Goal: Task Accomplishment & Management: Use online tool/utility

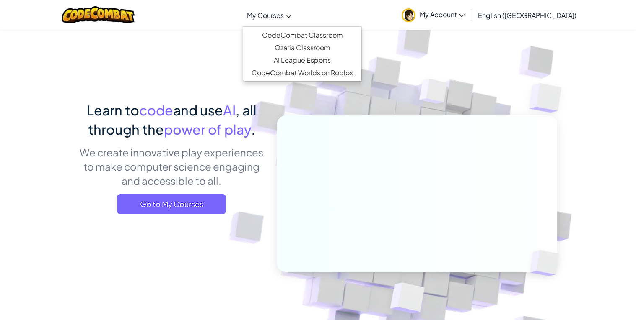
click at [295, 20] on link "My Courses" at bounding box center [269, 15] width 53 height 23
click at [307, 33] on link "CodeCombat Classroom" at bounding box center [302, 35] width 118 height 13
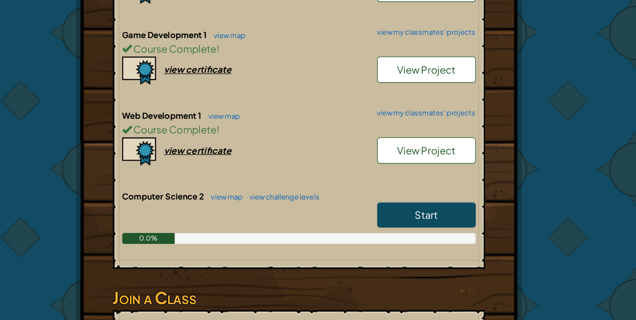
scroll to position [196, 0]
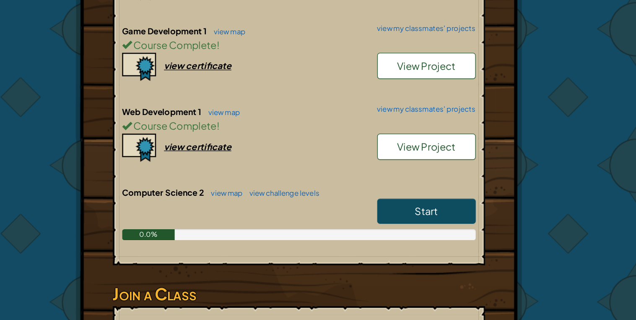
click at [441, 234] on link "Start" at bounding box center [415, 235] width 75 height 19
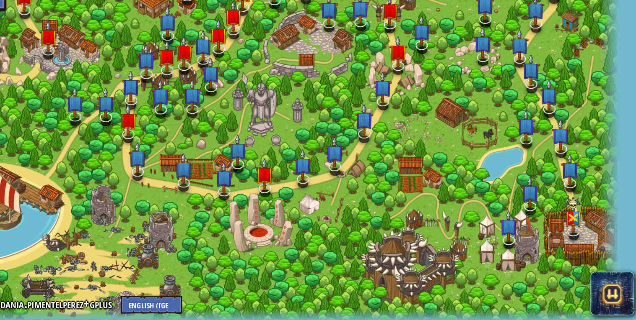
click at [441, 234] on div at bounding box center [317, 160] width 490 height 320
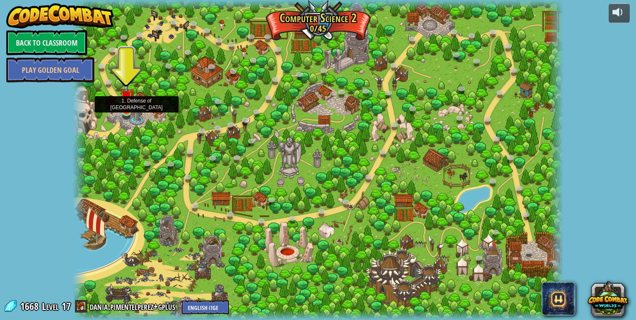
click at [124, 111] on img at bounding box center [126, 97] width 13 height 28
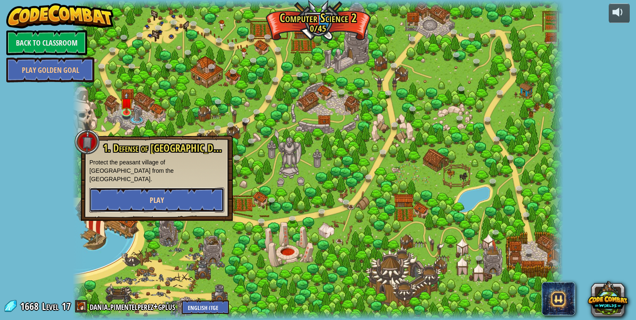
click at [128, 190] on button "Play" at bounding box center [156, 200] width 135 height 25
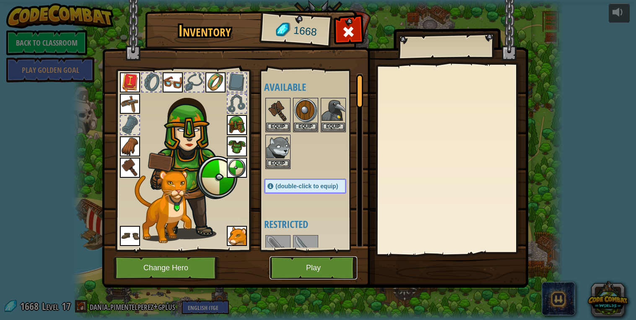
click at [307, 273] on button "Play" at bounding box center [313, 268] width 88 height 23
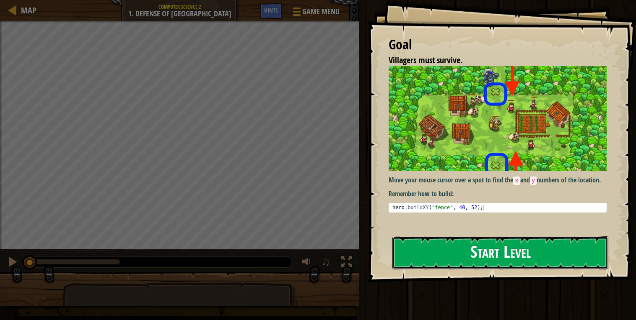
click at [406, 246] on button "Start Level" at bounding box center [500, 253] width 216 height 33
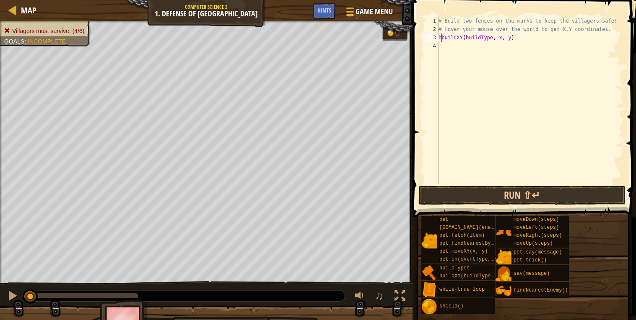
scroll to position [3, 1]
click at [492, 39] on div "# Build two fences on the marks to keep the villagers safe! # Hover your mouse …" at bounding box center [530, 109] width 186 height 184
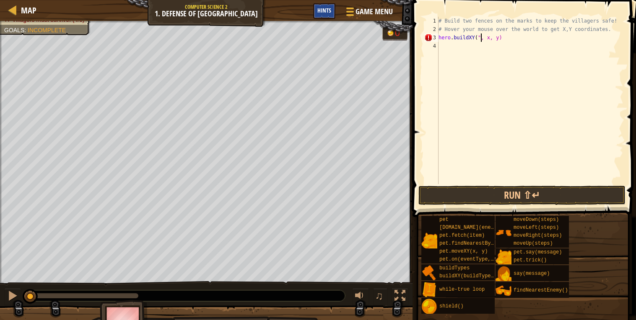
click at [328, 4] on div "Hints" at bounding box center [324, 11] width 22 height 16
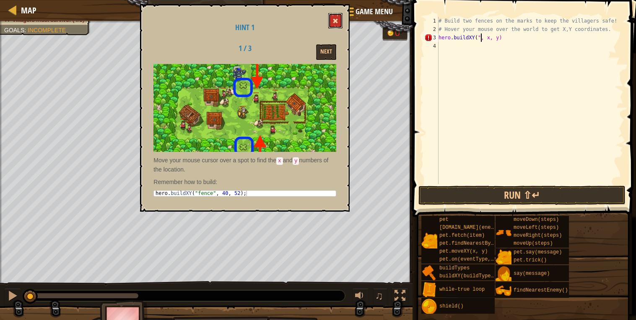
click at [332, 20] on button at bounding box center [335, 21] width 14 height 16
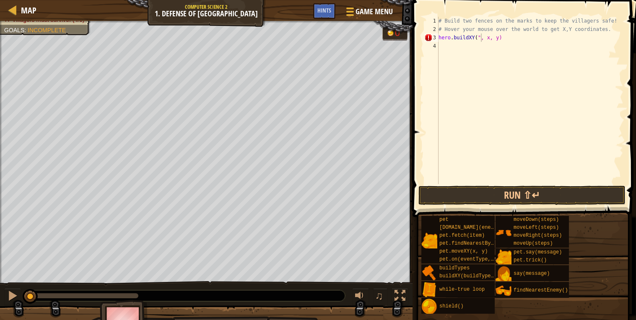
click at [480, 38] on div "# Build two fences on the marks to keep the villagers safe! # Hover your mouse …" at bounding box center [530, 109] width 186 height 184
click at [466, 39] on div "# Build two fences on the marks to keep the villagers safe! # Hover your mouse …" at bounding box center [530, 109] width 186 height 184
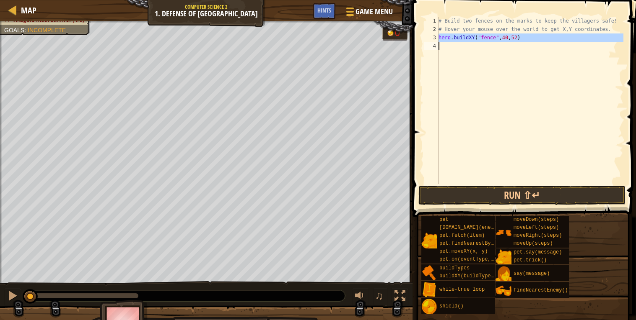
type textarea "hero.buildXY("fence",40,52)"
click at [464, 52] on div "# Build two fences on the marks to keep the villagers safe! # Hover your mouse …" at bounding box center [530, 101] width 186 height 168
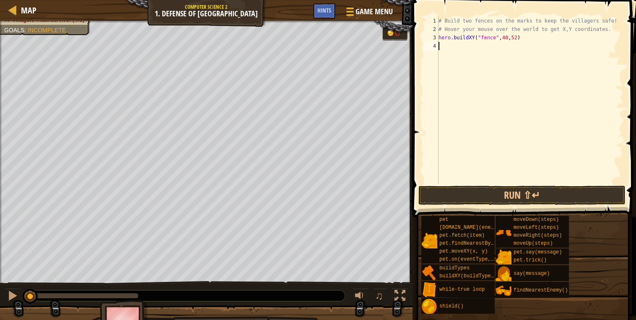
scroll to position [3, 0]
click at [514, 45] on div "# Build two fences on the marks to keep the villagers safe! # Hover your mouse …" at bounding box center [530, 109] width 186 height 184
type textarea "hero.buildXY("fence",40,20)"
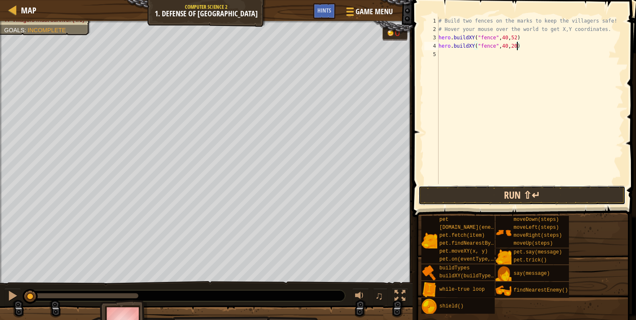
click at [491, 196] on button "Run ⇧↵" at bounding box center [521, 195] width 207 height 19
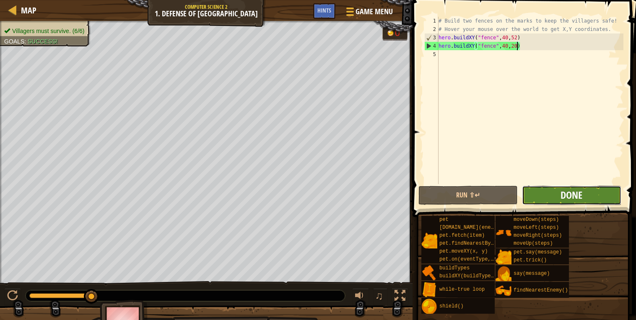
click at [567, 193] on span "Done" at bounding box center [571, 195] width 22 height 13
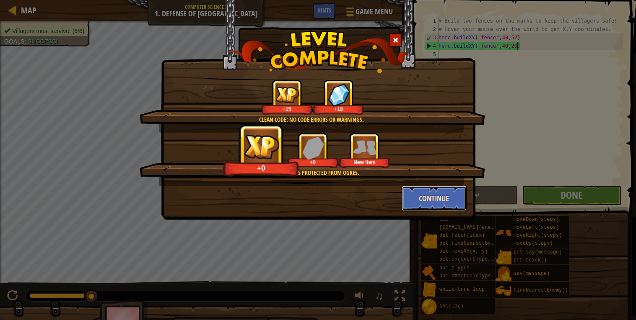
click at [436, 200] on button "Continue" at bounding box center [433, 198] width 65 height 25
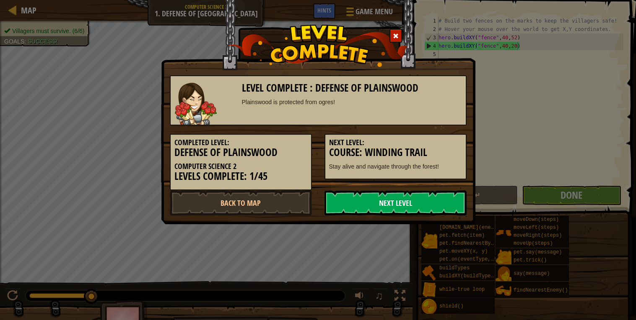
click at [378, 207] on link "Next Level" at bounding box center [395, 203] width 142 height 25
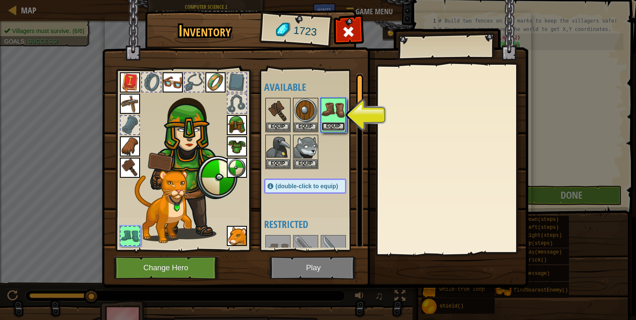
click at [333, 123] on button "Equip" at bounding box center [332, 126] width 23 height 9
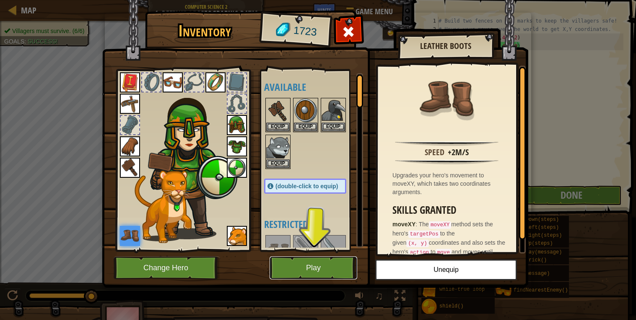
click at [350, 270] on button "Play" at bounding box center [313, 268] width 88 height 23
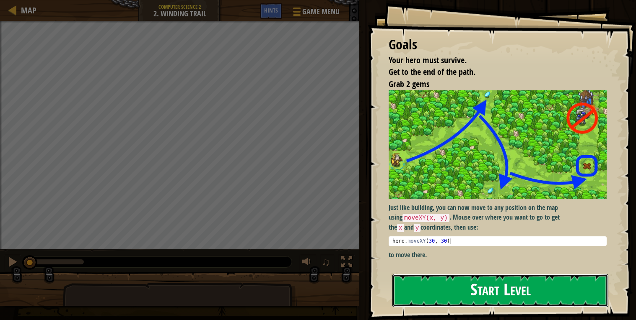
click at [422, 291] on button "Start Level" at bounding box center [500, 290] width 216 height 33
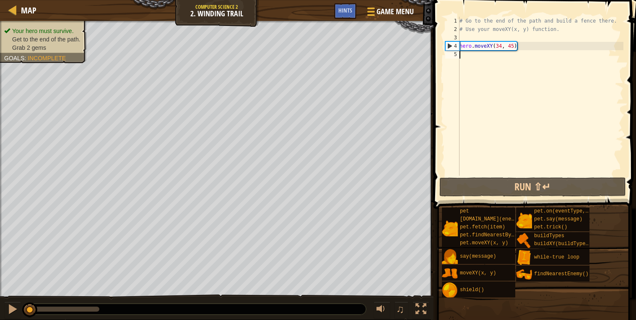
click at [501, 57] on div "# Go to the end of the path and build a fence there. # Use your moveXY(x, y) fu…" at bounding box center [539, 105] width 165 height 176
click at [478, 47] on div "# Go to the end of the path and build a fence there. # Use your moveXY(x, y) fu…" at bounding box center [539, 105] width 165 height 176
type textarea "hero.moveXY(34, 45)"
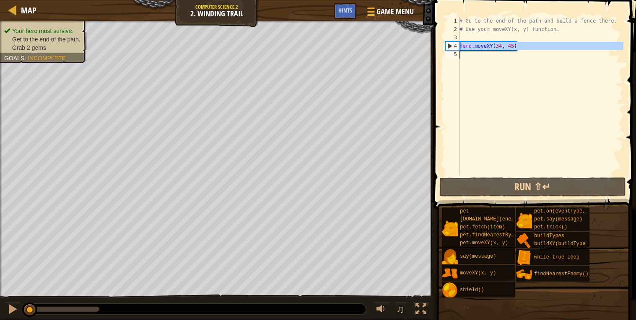
click at [478, 60] on div "# Go to the end of the path and build a fence there. # Use your moveXY(x, y) fu…" at bounding box center [539, 96] width 165 height 159
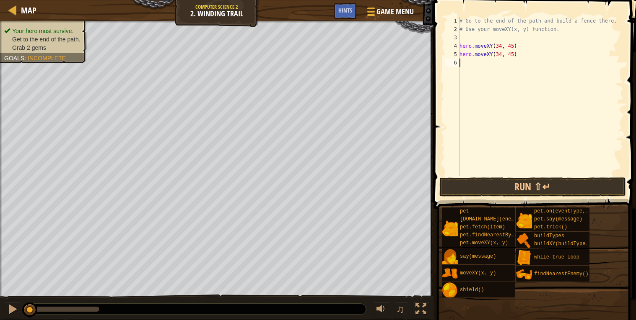
click at [498, 53] on div "# Go to the end of the path and build a fence there. # Use your moveXY(x, y) fu…" at bounding box center [539, 105] width 165 height 176
type textarea "hero.moveXY(36, 60)"
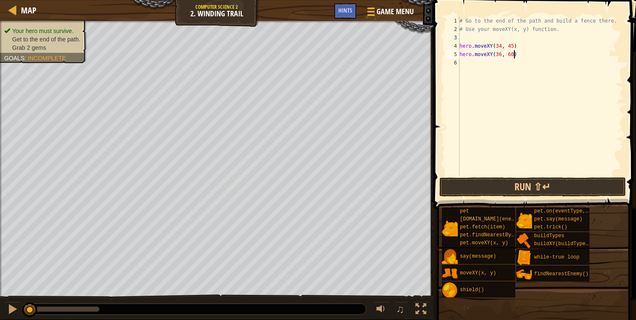
click at [493, 67] on div "# Go to the end of the path and build a fence there. # Use your moveXY(x, y) fu…" at bounding box center [539, 105] width 165 height 176
click at [498, 72] on div "# Go to the end of the path and build a fence there. # Use your moveXY(x, y) fu…" at bounding box center [539, 105] width 165 height 176
type textarea "hero.moveXY(47, 23)"
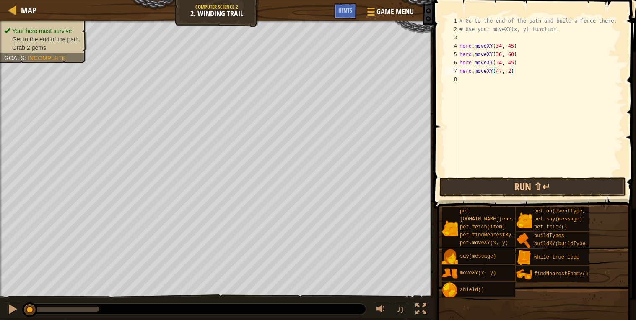
scroll to position [3, 4]
click at [498, 79] on div "# Go to the end of the path and build a fence there. # Use your moveXY(x, y) fu…" at bounding box center [539, 105] width 165 height 176
paste textarea "hero.moveXY(34, 45)"
click at [500, 79] on div "# Go to the end of the path and build a fence there. # Use your moveXY(x, y) fu…" at bounding box center [539, 105] width 165 height 176
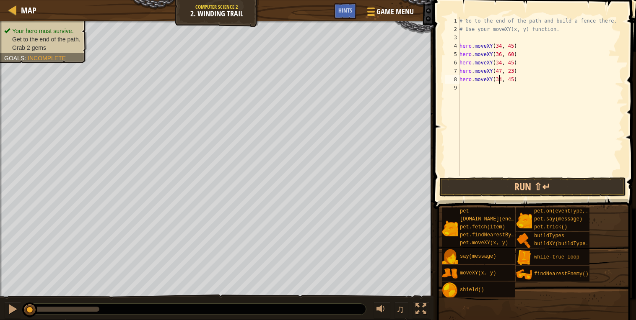
click at [500, 79] on div "# Go to the end of the path and build a fence there. # Use your moveXY(x, y) fu…" at bounding box center [539, 105] width 165 height 176
click at [510, 80] on div "# Go to the end of the path and build a fence there. # Use your moveXY(x, y) fu…" at bounding box center [539, 105] width 165 height 176
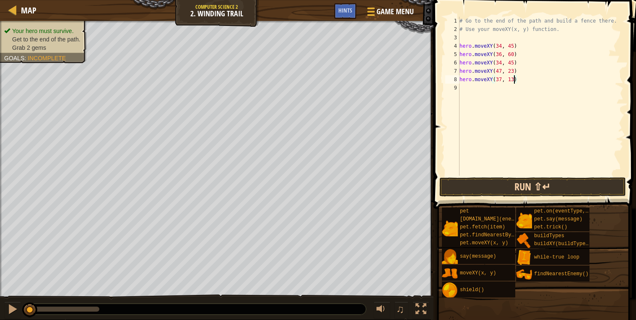
type textarea "hero.moveXY(37, 13)"
click at [460, 189] on button "Run ⇧↵" at bounding box center [532, 187] width 186 height 19
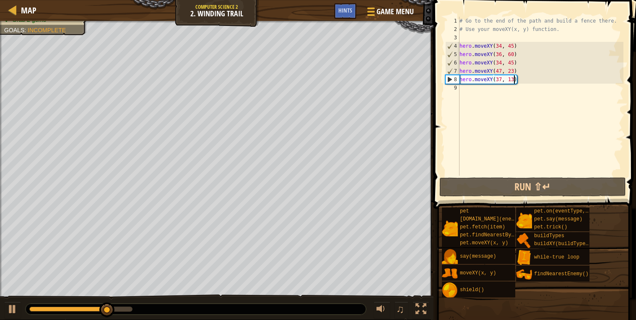
click at [506, 96] on div "# Go to the end of the path and build a fence there. # Use your moveXY(x, y) fu…" at bounding box center [539, 105] width 165 height 176
click at [473, 86] on div "# Go to the end of the path and build a fence there. # Use your moveXY(x, y) fu…" at bounding box center [539, 105] width 165 height 176
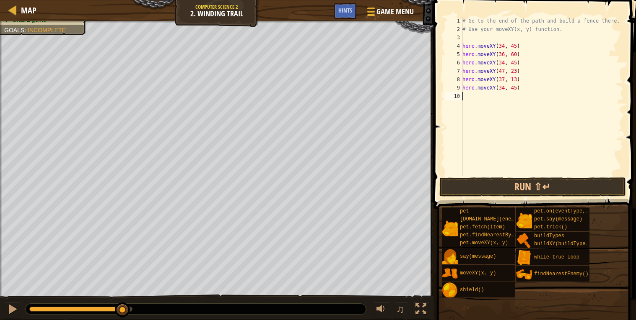
click at [499, 86] on div "# Go to the end of the path and build a fence there. # Use your moveXY(x, y) fu…" at bounding box center [541, 105] width 163 height 176
type textarea "hero.moveXY(47,23)"
click at [517, 98] on div "# Go to the end of the path and build a fence there. # Use your moveXY(x, y) fu…" at bounding box center [541, 105] width 163 height 176
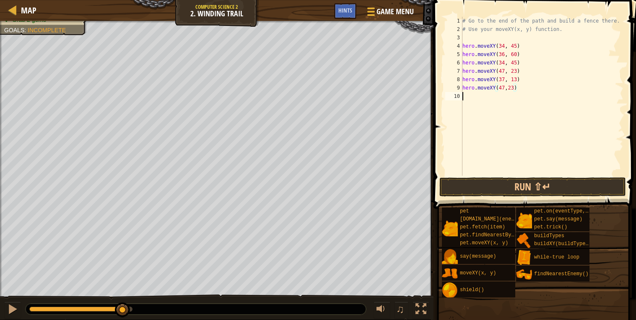
scroll to position [3, 0]
click at [471, 103] on div "# Go to the end of the path and build a fence there. # Use your moveXY(x, y) fu…" at bounding box center [541, 105] width 163 height 176
click at [468, 98] on div "# Go to the end of the path and build a fence there. # Use your moveXY(x, y) fu…" at bounding box center [541, 105] width 163 height 176
click at [489, 96] on div "# Go to the end of the path and build a fence there. # Use your moveXY(x, y) fu…" at bounding box center [541, 105] width 163 height 176
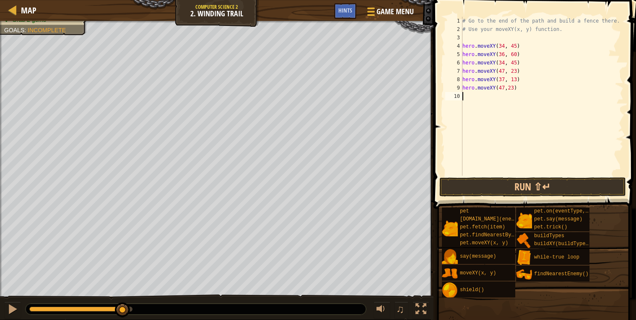
paste textarea "hero.moveXY(34, 45)"
click at [504, 96] on div "# Go to the end of the path and build a fence there. # Use your moveXY(x, y) fu…" at bounding box center [541, 105] width 163 height 176
click at [510, 94] on div "# Go to the end of the path and build a fence there. # Use your moveXY(x, y) fu…" at bounding box center [541, 105] width 163 height 176
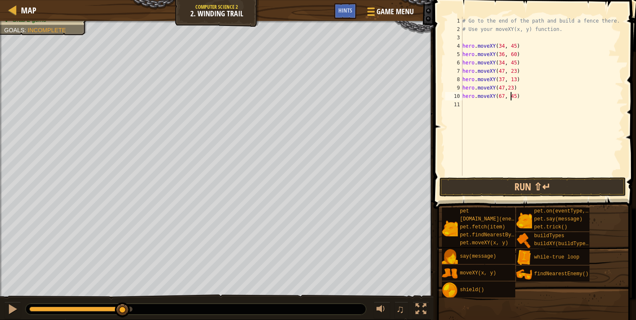
click at [514, 96] on div "# Go to the end of the path and build a fence there. # Use your moveXY(x, y) fu…" at bounding box center [541, 105] width 163 height 176
type textarea "hero.moveXY(67, 19)"
click at [496, 115] on div "# Go to the end of the path and build a fence there. # Use your moveXY(x, y) fu…" at bounding box center [541, 105] width 163 height 176
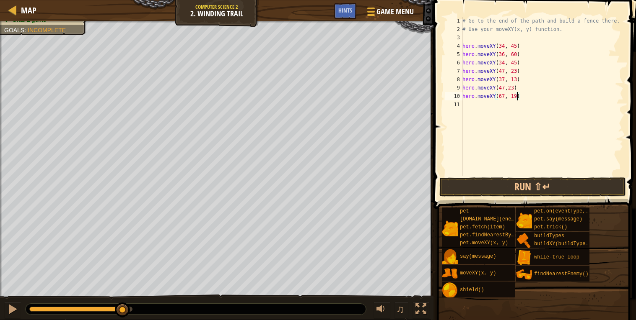
scroll to position [3, 0]
paste textarea "hero.moveXY(34, 45)"
click at [501, 105] on div "# Go to the end of the path and build a fence there. # Use your moveXY(x, y) fu…" at bounding box center [541, 105] width 163 height 176
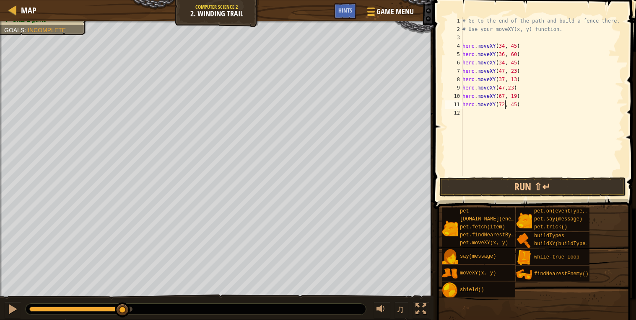
click at [516, 104] on div "# Go to the end of the path and build a fence there. # Use your moveXY(x, y) fu…" at bounding box center [541, 105] width 163 height 176
type textarea "hero.moveXY(72,25)"
click at [510, 191] on button "Run ⇧↵" at bounding box center [532, 187] width 186 height 19
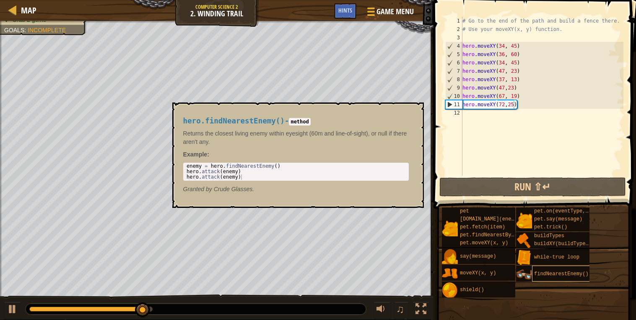
click at [550, 271] on span "findNearestEnemy()" at bounding box center [561, 274] width 54 height 6
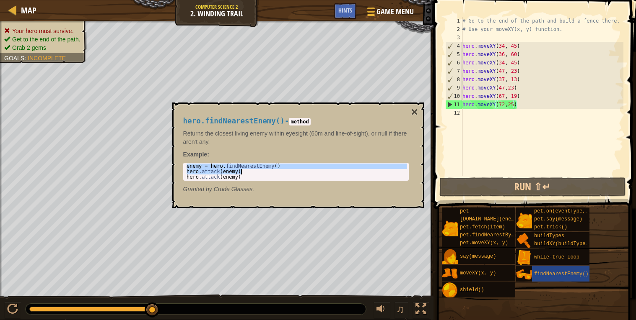
drag, startPoint x: 184, startPoint y: 166, endPoint x: 245, endPoint y: 169, distance: 61.7
click at [245, 169] on div "enemy = hero . findNearestEnemy ( ) hero . attack ( enemy ) hero . attack ( ene…" at bounding box center [296, 177] width 223 height 27
type textarea "enemy = hero.findNearestEnemy() hero.attack(enemy)"
click at [478, 121] on div "# Go to the end of the path and build a fence there. # Use your moveXY(x, y) fu…" at bounding box center [541, 105] width 163 height 176
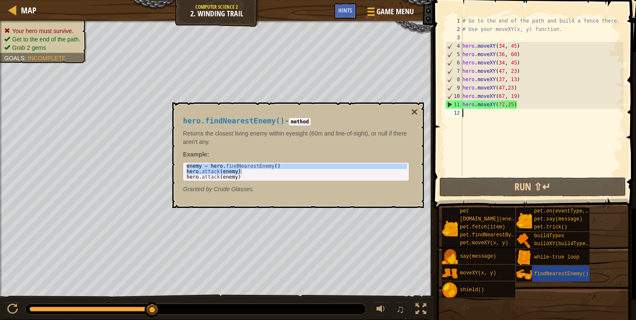
click at [463, 109] on div "# Go to the end of the path and build a fence there. # Use your moveXY(x, y) fu…" at bounding box center [541, 105] width 163 height 176
click at [416, 106] on button "×" at bounding box center [414, 112] width 7 height 12
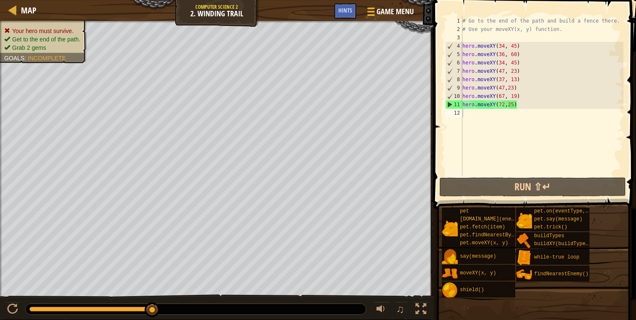
click at [480, 114] on div "# Go to the end of the path and build a fence there. # Use your moveXY(x, y) fu…" at bounding box center [541, 105] width 163 height 176
paste textarea "hero.attack(enemy)"
type textarea "hero.attack(enemy)"
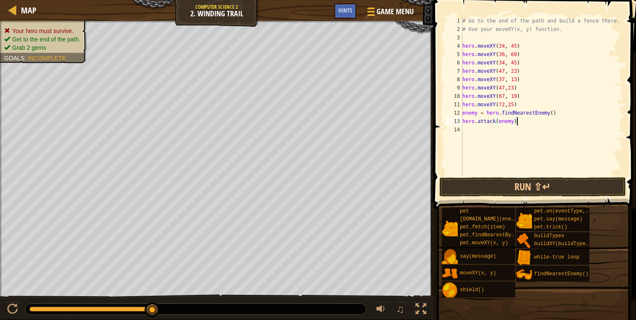
click at [511, 122] on div "# Go to the end of the path and build a fence there. # Use your moveXY(x, y) fu…" at bounding box center [541, 105] width 163 height 176
click at [535, 128] on div "# Go to the end of the path and build a fence there. # Use your moveXY(x, y) fu…" at bounding box center [541, 105] width 163 height 176
click at [522, 189] on button "Run ⇧↵" at bounding box center [532, 187] width 186 height 19
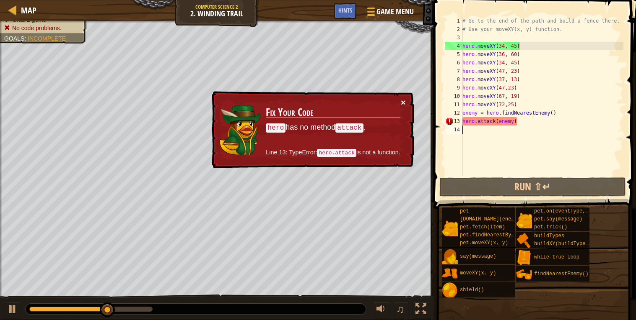
click at [403, 103] on button "×" at bounding box center [402, 102] width 5 height 9
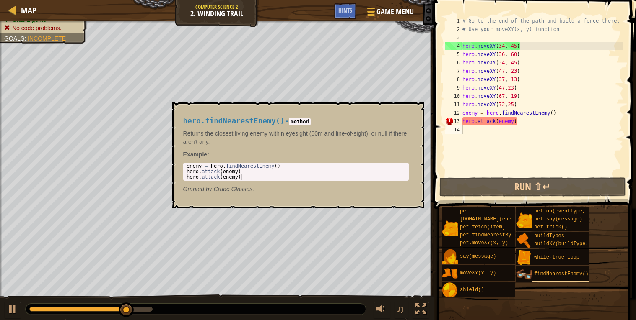
click at [566, 274] on span "findNearestEnemy()" at bounding box center [561, 274] width 54 height 6
click at [487, 137] on div "# Go to the end of the path and build a fence there. # Use your moveXY(x, y) fu…" at bounding box center [541, 105] width 163 height 176
click at [488, 123] on div "# Go to the end of the path and build a fence there. # Use your moveXY(x, y) fu…" at bounding box center [541, 105] width 163 height 176
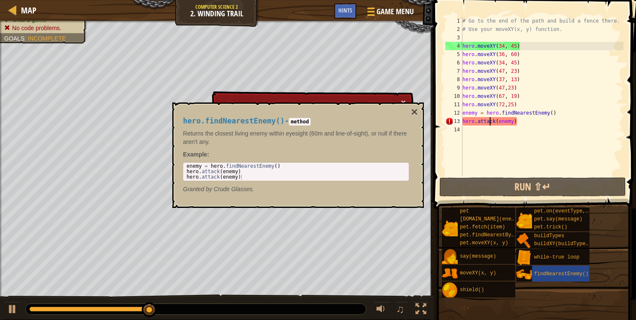
click at [419, 111] on div "hero.findNearestEnemy() - method Returns the closest living enemy within eyesig…" at bounding box center [297, 156] width 251 height 106
click at [416, 111] on button "×" at bounding box center [414, 112] width 7 height 12
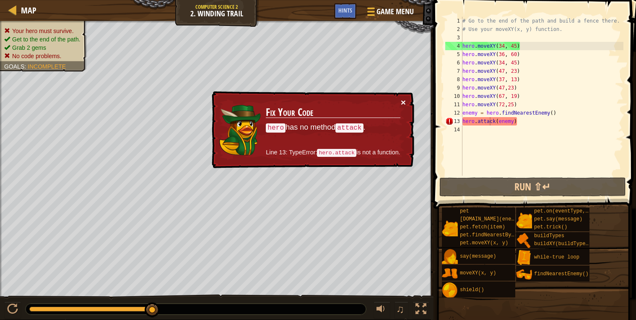
click at [404, 99] on button "×" at bounding box center [402, 101] width 5 height 9
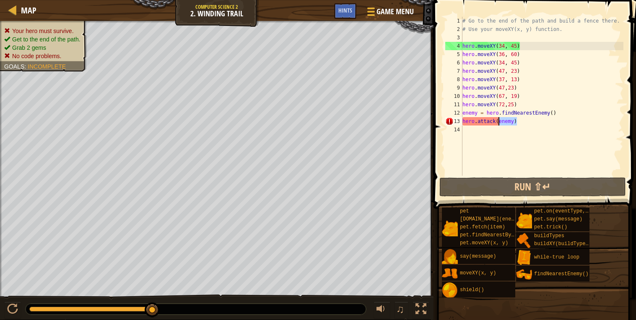
drag, startPoint x: 519, startPoint y: 123, endPoint x: 499, endPoint y: 124, distance: 21.0
click at [499, 124] on div "# Go to the end of the path and build a fence there. # Use your moveXY(x, y) fu…" at bounding box center [541, 105] width 163 height 176
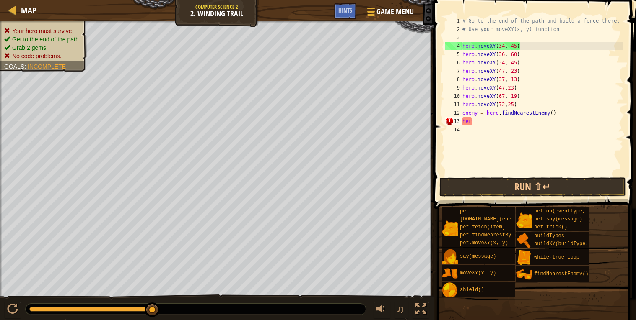
type textarea "h"
type textarea "e"
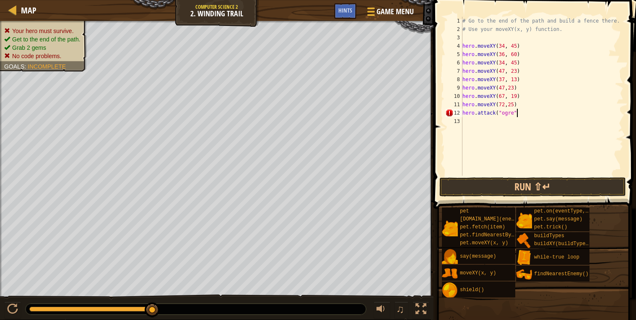
scroll to position [3, 4]
type textarea "hero.attack("ogre")"
click at [524, 193] on button "Run ⇧↵" at bounding box center [532, 187] width 186 height 19
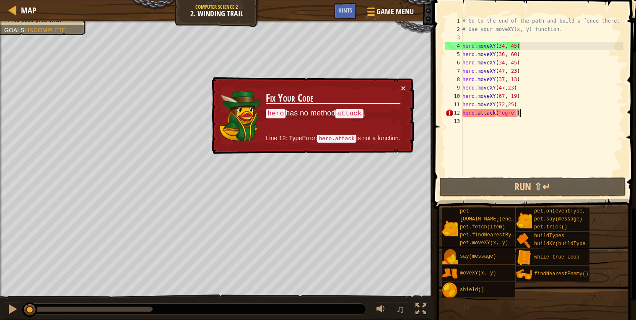
click at [496, 111] on div "# Go to the end of the path and build a fence there. # Use your moveXY(x, y) fu…" at bounding box center [541, 105] width 163 height 176
drag, startPoint x: 549, startPoint y: 114, endPoint x: 461, endPoint y: 113, distance: 88.4
click at [461, 113] on div "hero.attack("ogre") 1 2 3 4 5 6 7 8 9 10 11 12 13 # Go to the end of the path a…" at bounding box center [533, 96] width 180 height 159
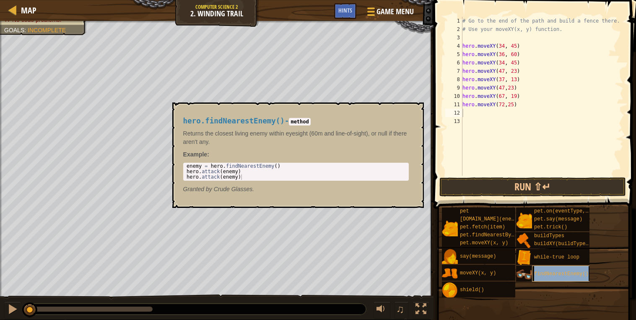
type textarea "findNearestEnemy()"
click at [548, 270] on div "findNearestEnemy()" at bounding box center [564, 274] width 64 height 16
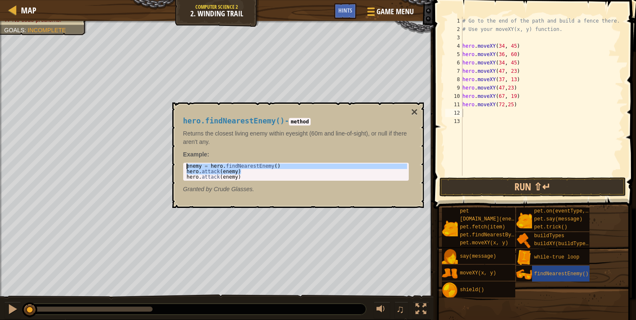
drag, startPoint x: 241, startPoint y: 170, endPoint x: 184, endPoint y: 160, distance: 57.5
click at [184, 160] on div "hero.findNearestEnemy() - method Returns the closest living enemy within eyesig…" at bounding box center [295, 155] width 237 height 92
type textarea "enemy = hero.findNearestEnemy() hero.attack(enemy)"
click at [414, 109] on button "×" at bounding box center [414, 112] width 7 height 12
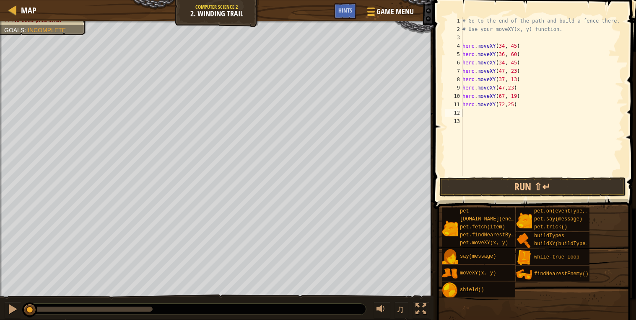
click at [482, 114] on div "# Go to the end of the path and build a fence there. # Use your moveXY(x, y) fu…" at bounding box center [541, 105] width 163 height 176
paste textarea "hero.attack(enemy)"
click at [486, 119] on div "# Go to the end of the path and build a fence there. # Use your moveXY(x, y) fu…" at bounding box center [541, 105] width 163 height 176
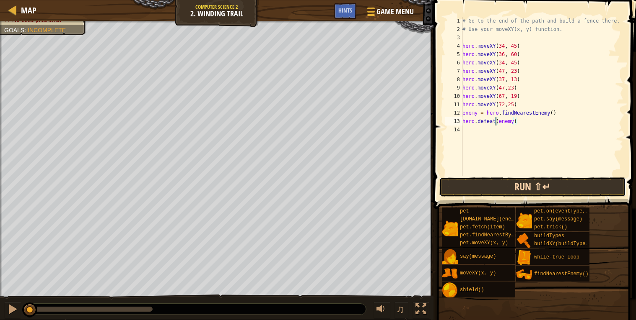
click at [547, 187] on button "Run ⇧↵" at bounding box center [532, 187] width 186 height 19
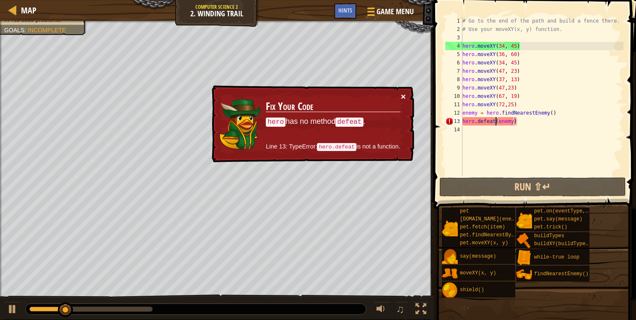
click at [404, 95] on button "×" at bounding box center [402, 96] width 5 height 9
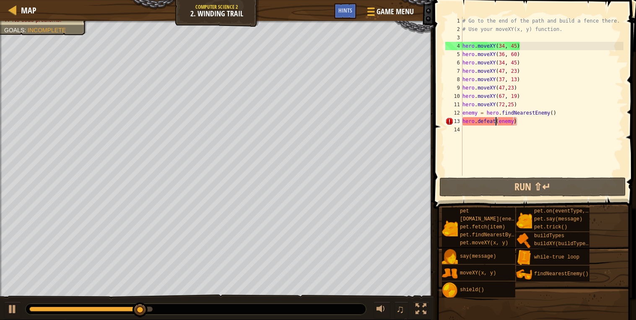
click at [483, 120] on div "# Go to the end of the path and build a fence there. # Use your moveXY(x, y) fu…" at bounding box center [541, 105] width 163 height 176
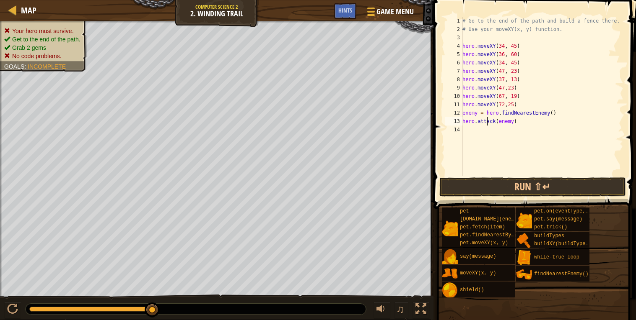
scroll to position [3, 2]
click at [517, 186] on button "Run ⇧↵" at bounding box center [532, 187] width 186 height 19
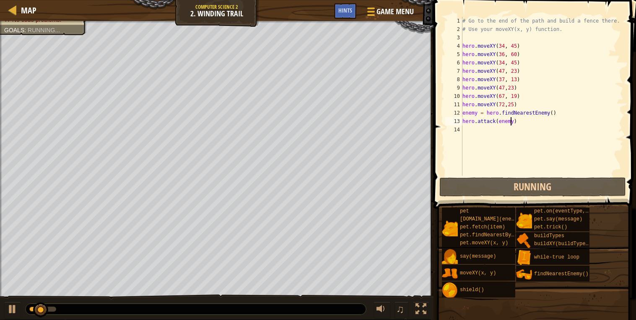
click at [510, 122] on div "# Go to the end of the path and build a fence there. # Use your moveXY(x, y) fu…" at bounding box center [541, 105] width 163 height 176
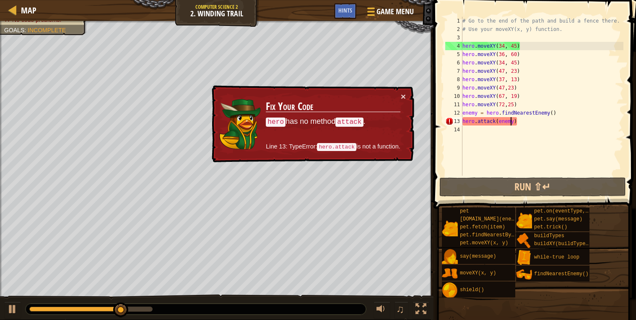
click at [406, 98] on div "× Fix Your Code hero has no method attack . Line 13: TypeError: hero.attack is …" at bounding box center [311, 124] width 205 height 81
click at [401, 97] on button "×" at bounding box center [403, 97] width 5 height 9
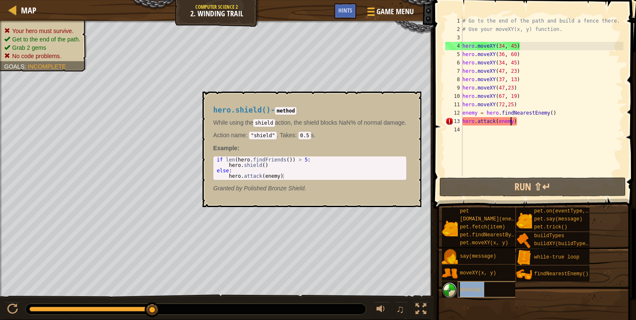
click at [488, 290] on div "shield()" at bounding box center [489, 290] width 64 height 16
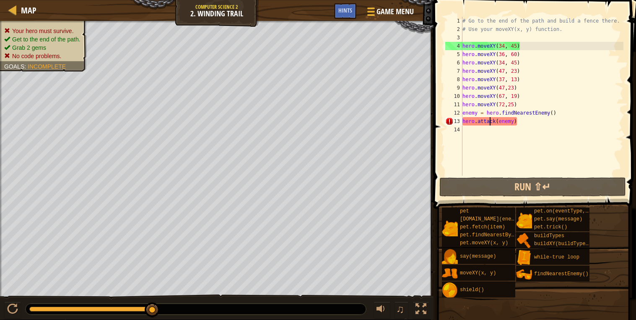
click at [488, 118] on div "# Go to the end of the path and build a fence there. # Use your moveXY(x, y) fu…" at bounding box center [541, 105] width 163 height 176
click at [484, 121] on div "# Go to the end of the path and build a fence there. # Use your moveXY(x, y) fu…" at bounding box center [541, 105] width 163 height 176
click at [537, 124] on div "# Go to the end of the path and build a fence there. # Use your moveXY(x, y) fu…" at bounding box center [541, 105] width 163 height 176
drag, startPoint x: 537, startPoint y: 124, endPoint x: 460, endPoint y: 114, distance: 77.7
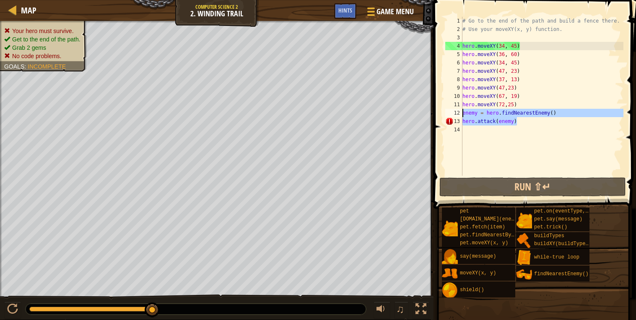
click at [460, 114] on div "hero.attack(enemy) 1 2 3 4 5 6 7 8 9 10 11 12 13 14 # Go to the end of the path…" at bounding box center [533, 96] width 180 height 159
type textarea "enemy = hero.findNearestEnemy() hero.attack(enemy)"
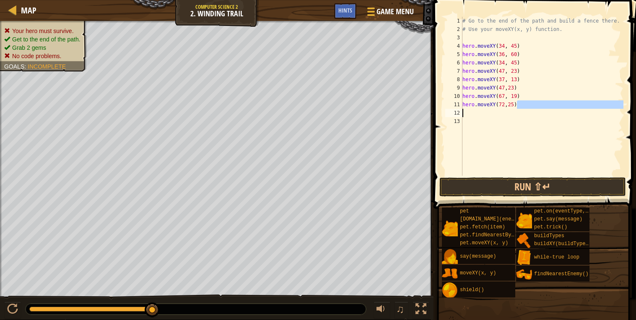
drag, startPoint x: 518, startPoint y: 105, endPoint x: 474, endPoint y: 113, distance: 45.1
click at [474, 113] on div "# Go to the end of the path and build a fence there. # Use your moveXY(x, y) fu…" at bounding box center [541, 105] width 163 height 176
type textarea "hero.moveXY(72,25)"
click at [474, 113] on div "# Go to the end of the path and build a fence there. # Use your moveXY(x, y) fu…" at bounding box center [541, 96] width 163 height 159
click at [527, 96] on div "# Go to the end of the path and build a fence there. # Use your moveXY(x, y) fu…" at bounding box center [541, 105] width 163 height 176
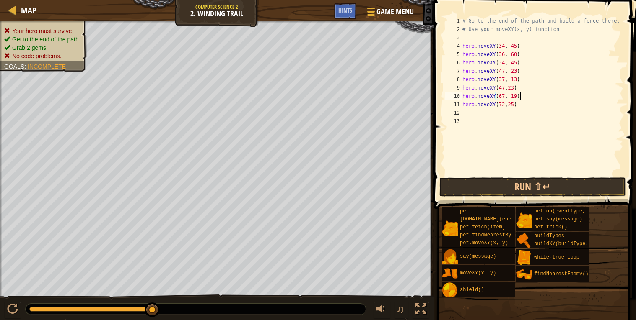
click at [527, 96] on div "# Go to the end of the path and build a fence there. # Use your moveXY(x, y) fu…" at bounding box center [541, 105] width 163 height 176
click at [527, 96] on div "# Go to the end of the path and build a fence there. # Use your moveXY(x, y) fu…" at bounding box center [541, 96] width 163 height 159
click at [527, 96] on div "# Go to the end of the path and build a fence there. # Use your moveXY(x, y) fu…" at bounding box center [541, 105] width 163 height 176
type textarea "hero.moveXY(67, 19) hero.moveXY(72,25)"
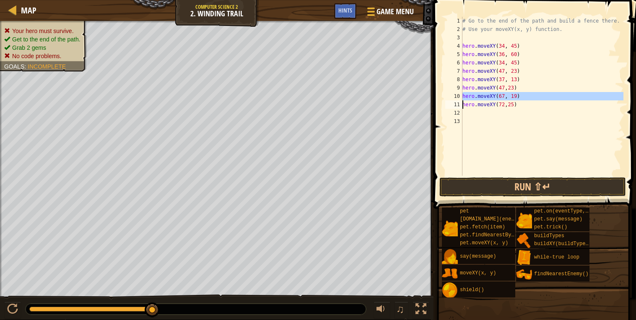
click at [504, 115] on div "# Go to the end of the path and build a fence there. # Use your moveXY(x, y) fu…" at bounding box center [541, 105] width 163 height 176
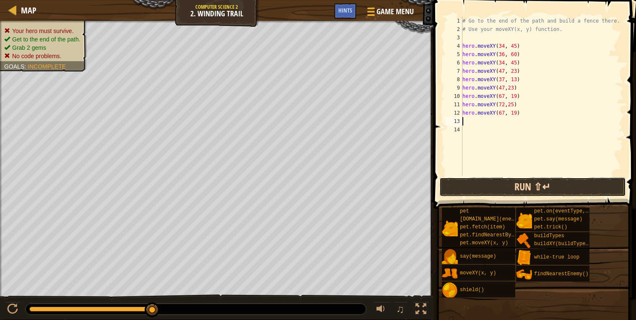
click at [486, 189] on button "Run ⇧↵" at bounding box center [532, 187] width 186 height 19
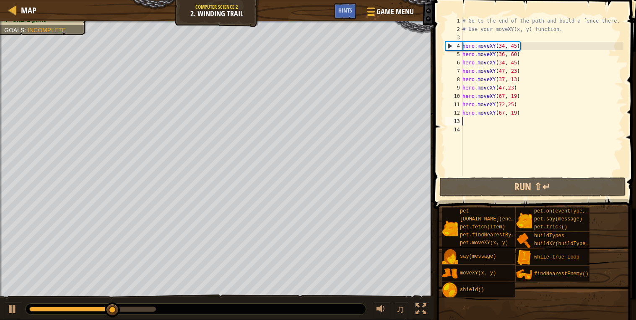
click at [525, 106] on div "# Go to the end of the path and build a fence there. # Use your moveXY(x, y) fu…" at bounding box center [541, 105] width 163 height 176
drag, startPoint x: 519, startPoint y: 91, endPoint x: 446, endPoint y: 91, distance: 73.3
click at [446, 91] on div "hero.moveXY(72,25) 1 2 3 4 5 6 7 8 9 10 11 12 13 14 # Go to the end of the path…" at bounding box center [533, 96] width 180 height 159
type textarea "hero.moveXY(47,23)"
paste textarea "hero.moveXY(47,23)"
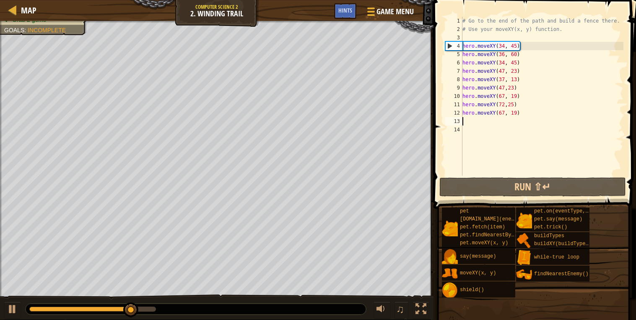
type textarea "hero.moveXY(47,23)"
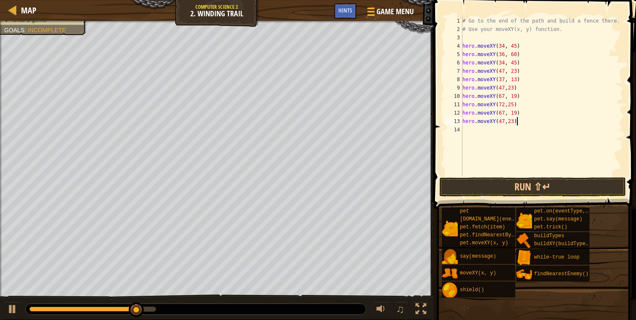
click at [492, 127] on div "# Go to the end of the path and build a fence there. # Use your moveXY(x, y) fu…" at bounding box center [541, 105] width 163 height 176
paste textarea "hero.moveXY(47,23)"
click at [502, 130] on div "# Go to the end of the path and build a fence there. # Use your moveXY(x, y) fu…" at bounding box center [541, 105] width 163 height 176
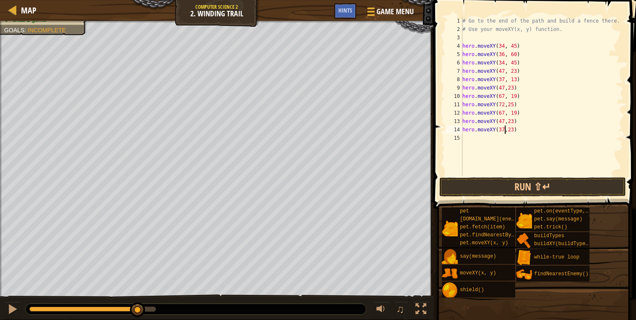
scroll to position [3, 3]
click at [514, 129] on div "# Go to the end of the path and build a fence there. # Use your moveXY(x, y) fu…" at bounding box center [541, 105] width 163 height 176
click at [507, 128] on div "# Go to the end of the path and build a fence there. # Use your moveXY(x, y) fu…" at bounding box center [541, 96] width 163 height 159
click at [511, 129] on div "# Go to the end of the path and build a fence there. # Use your moveXY(x, y) fu…" at bounding box center [541, 105] width 163 height 176
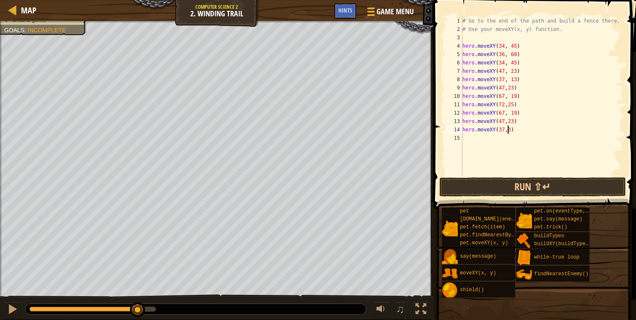
type textarea "hero.moveXY(37,13)"
click at [529, 145] on div "# Go to the end of the path and build a fence there. # Use your moveXY(x, y) fu…" at bounding box center [541, 105] width 163 height 176
click at [486, 138] on div "# Go to the end of the path and build a fence there. # Use your moveXY(x, y) fu…" at bounding box center [541, 105] width 163 height 176
click at [474, 141] on div "# Go to the end of the path and build a fence there. # Use your moveXY(x, y) fu…" at bounding box center [541, 105] width 163 height 176
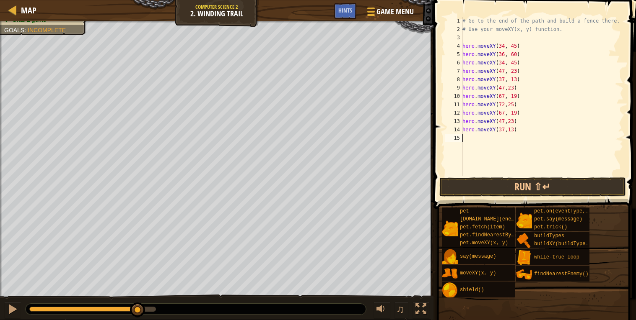
paste textarea "hero.moveXY(47,23)"
type textarea "hero.moveXY(47,23)"
click at [488, 144] on div "# Go to the end of the path and build a fence there. # Use your moveXY(x, y) fu…" at bounding box center [541, 105] width 163 height 176
click at [483, 146] on div "# Go to the end of the path and build a fence there. # Use your moveXY(x, y) fu…" at bounding box center [541, 105] width 163 height 176
paste textarea "hero.moveXY(47,23)"
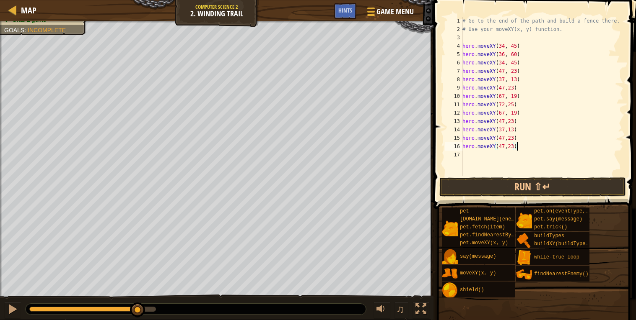
click at [501, 146] on div "# Go to the end of the path and build a fence there. # Use your moveXY(x, y) fu…" at bounding box center [541, 105] width 163 height 176
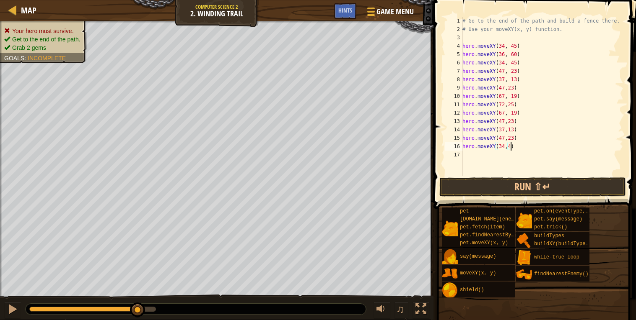
type textarea "hero.moveXY(34,45)"
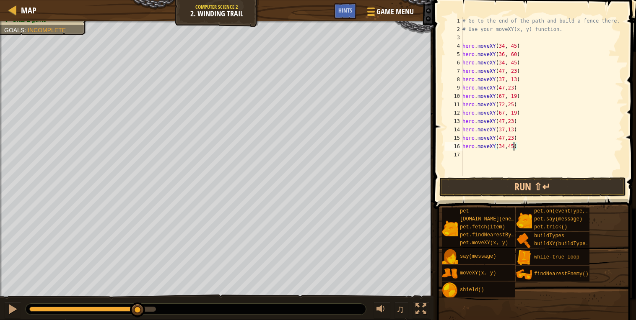
click at [473, 152] on div "# Go to the end of the path and build a fence there. # Use your moveXY(x, y) fu…" at bounding box center [541, 105] width 163 height 176
click at [478, 155] on div "# Go to the end of the path and build a fence there. # Use your moveXY(x, y) fu…" at bounding box center [541, 105] width 163 height 176
paste textarea "hero.moveXY(47,23)"
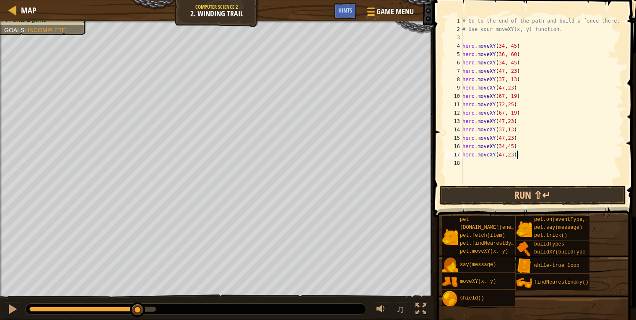
click at [502, 154] on div "# Go to the end of the path and build a fence there. # Use your moveXY(x, y) fu…" at bounding box center [541, 109] width 163 height 184
click at [511, 157] on div "# Go to the end of the path and build a fence there. # Use your moveXY(x, y) fu…" at bounding box center [541, 109] width 163 height 184
type textarea "hero.moveXY(36,60)"
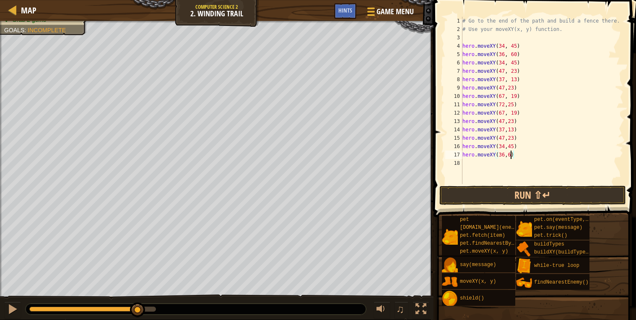
scroll to position [3, 4]
click at [501, 168] on div "# Go to the end of the path and build a fence there. # Use your moveXY(x, y) fu…" at bounding box center [541, 109] width 163 height 184
paste textarea "hero.moveXY(47,23)"
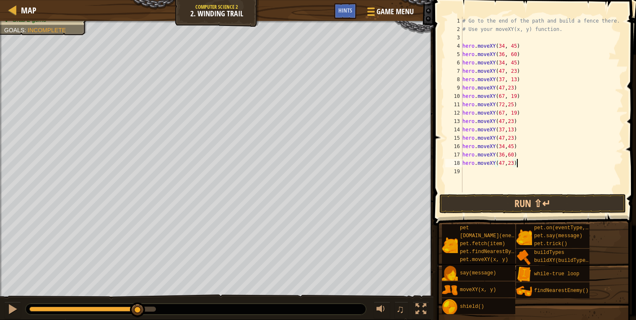
click at [503, 165] on div "# Go to the end of the path and build a fence there. # Use your moveXY(x, y) fu…" at bounding box center [541, 113] width 163 height 193
click at [509, 164] on div "# Go to the end of the path and build a fence there. # Use your moveXY(x, y) fu…" at bounding box center [541, 113] width 163 height 193
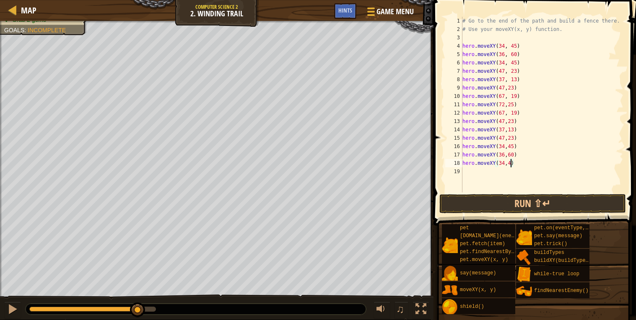
scroll to position [3, 4]
type textarea "hero.moveXY(34,45)"
click at [513, 196] on button "Run ⇧↵" at bounding box center [532, 203] width 186 height 19
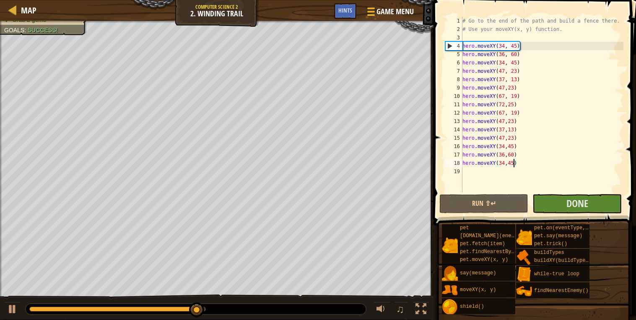
click at [507, 174] on div "# Go to the end of the path and build a fence there. # Use your moveXY(x, y) fu…" at bounding box center [541, 113] width 163 height 193
click at [587, 206] on span "Done" at bounding box center [577, 203] width 22 height 13
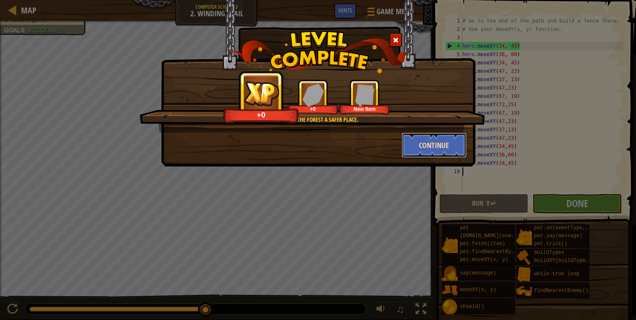
click at [435, 154] on button "Continue" at bounding box center [433, 145] width 65 height 25
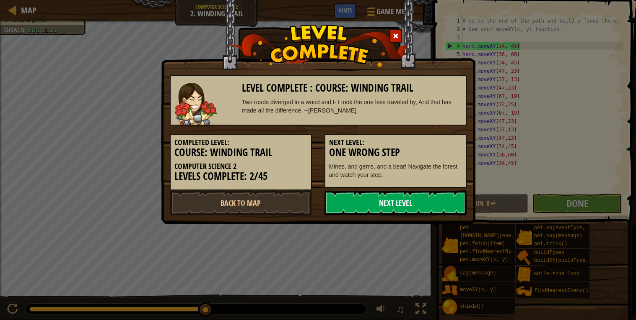
click at [395, 201] on link "Next Level" at bounding box center [395, 203] width 142 height 25
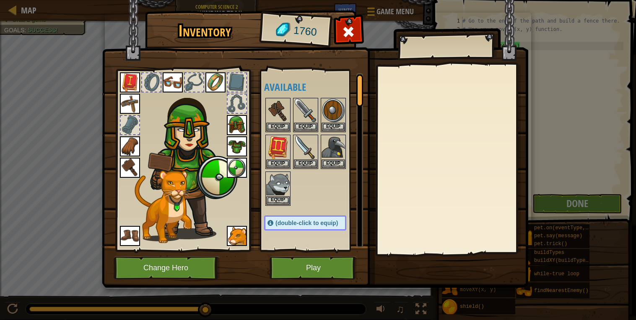
click at [234, 83] on div at bounding box center [236, 82] width 18 height 18
click at [279, 160] on button "Equip" at bounding box center [277, 163] width 23 height 9
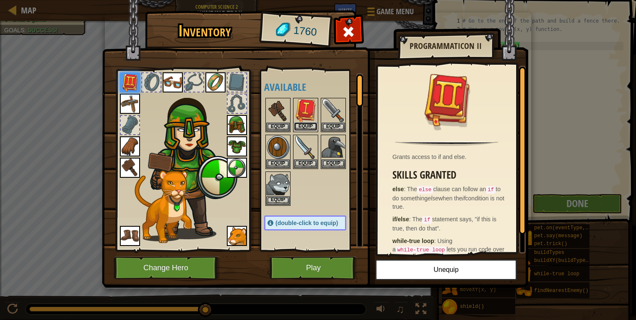
click at [306, 127] on button "Equip" at bounding box center [305, 126] width 23 height 9
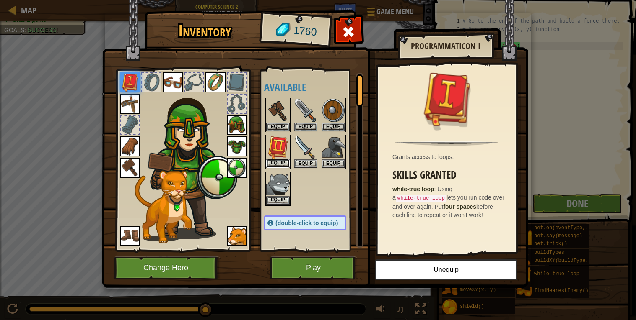
click at [280, 159] on button "Equip" at bounding box center [277, 163] width 23 height 9
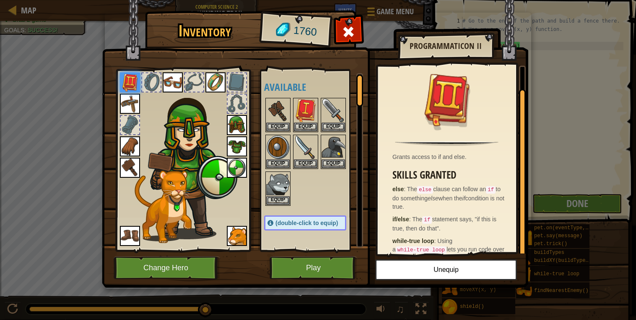
scroll to position [25, 0]
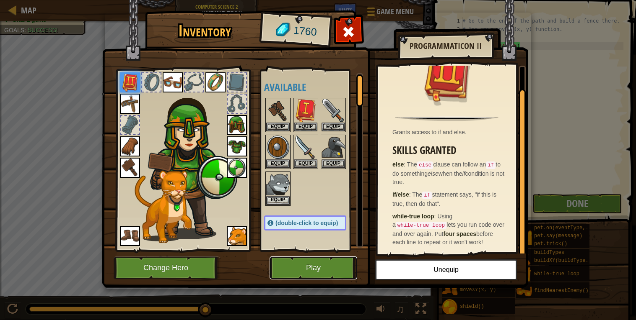
click at [339, 273] on button "Play" at bounding box center [313, 268] width 88 height 23
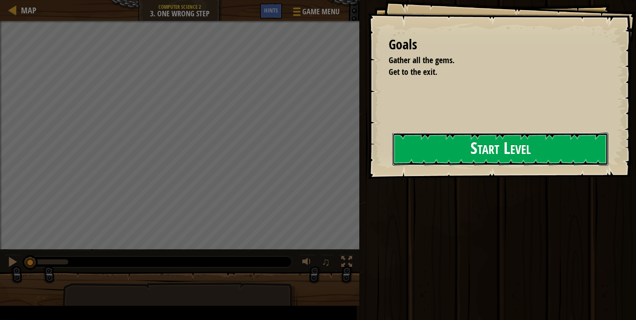
click at [436, 155] on button "Start Level" at bounding box center [500, 149] width 216 height 33
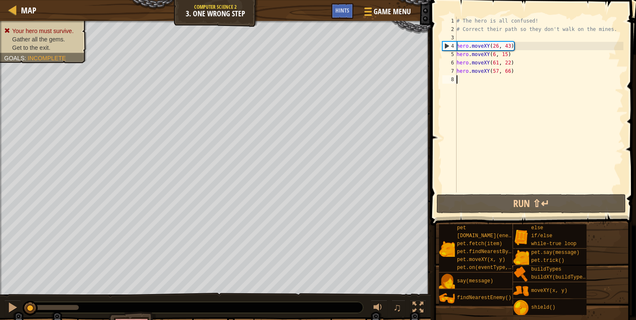
click at [494, 49] on div "# The hero is all confused! # Correct their path so they don't walk on the mine…" at bounding box center [539, 113] width 168 height 193
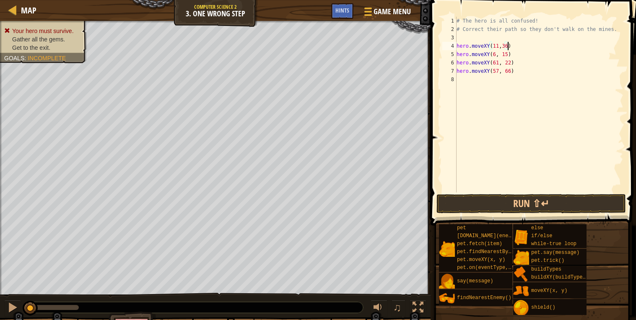
scroll to position [3, 4]
click at [495, 54] on div "# The hero is all confused! # Correct their path so they don't walk on the mine…" at bounding box center [539, 113] width 168 height 193
click at [495, 64] on div "# The hero is all confused! # Correct their path so they don't walk on the mine…" at bounding box center [539, 113] width 168 height 193
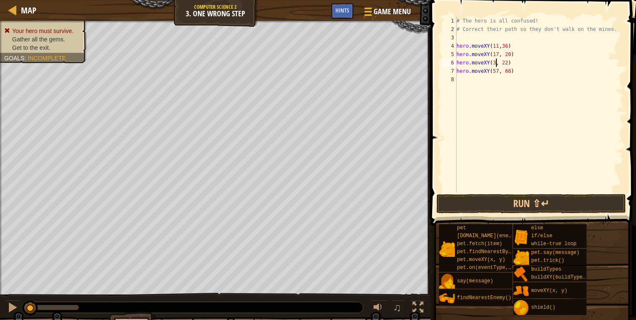
scroll to position [3, 3]
click at [507, 62] on div "# The hero is all confused! # Correct their path so they don't walk on the mine…" at bounding box center [539, 113] width 168 height 193
click at [497, 71] on div "# The hero is all confused! # Correct their path so they don't walk on the mine…" at bounding box center [539, 113] width 168 height 193
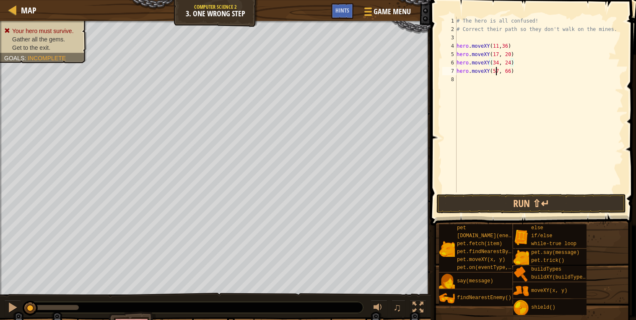
click at [497, 71] on div "# The hero is all confused! # Correct their path so they don't walk on the mine…" at bounding box center [539, 113] width 168 height 193
type textarea "hero.moveXY(51, 66)"
click at [586, 107] on div "# The hero is all confused! # Correct their path so they don't walk on the mine…" at bounding box center [539, 113] width 168 height 193
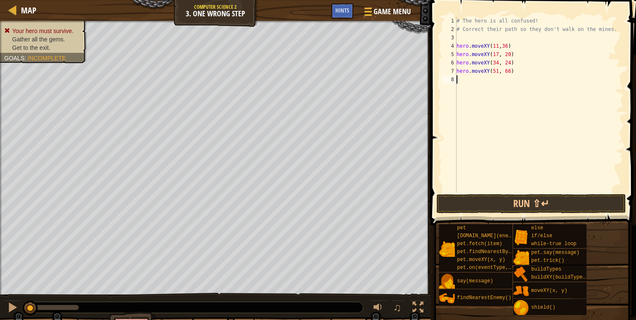
click at [524, 65] on div "# The hero is all confused! # Correct their path so they don't walk on the mine…" at bounding box center [539, 113] width 168 height 193
click at [509, 72] on div "# The hero is all confused! # Correct their path so they don't walk on the mine…" at bounding box center [539, 113] width 168 height 193
click at [489, 70] on div "# The hero is all confused! # Correct their path so they don't walk on the mine…" at bounding box center [539, 113] width 168 height 193
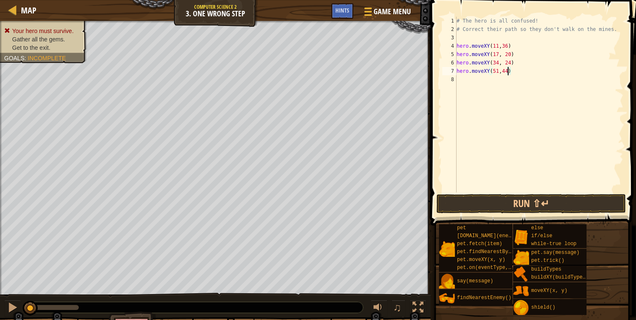
click at [489, 70] on div "# The hero is all confused! # Correct their path so they don't walk on the mine…" at bounding box center [539, 113] width 168 height 193
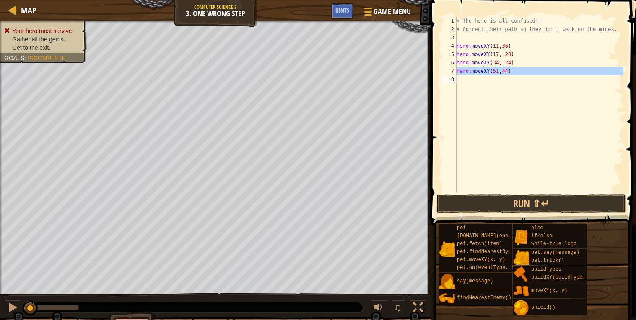
type textarea "hero.moveXY(51,44)"
click at [465, 81] on div "# The hero is all confused! # Correct their path so they don't walk on the mine…" at bounding box center [539, 105] width 168 height 176
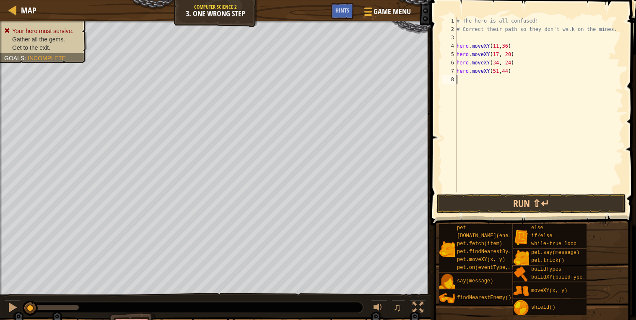
scroll to position [3, 0]
paste textarea "hero.moveXY(51,44)"
click at [498, 88] on div "# The hero is all confused! # Correct their path so they don't walk on the mine…" at bounding box center [540, 113] width 166 height 193
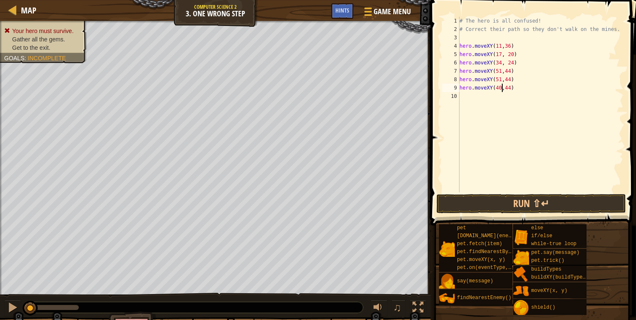
click at [509, 87] on div "# The hero is all confused! # Correct their path so they don't walk on the mine…" at bounding box center [540, 113] width 166 height 193
type textarea "hero.moveXY(40,56)"
click at [491, 105] on div "# The hero is all confused! # Correct their path so they don't walk on the mine…" at bounding box center [540, 113] width 166 height 193
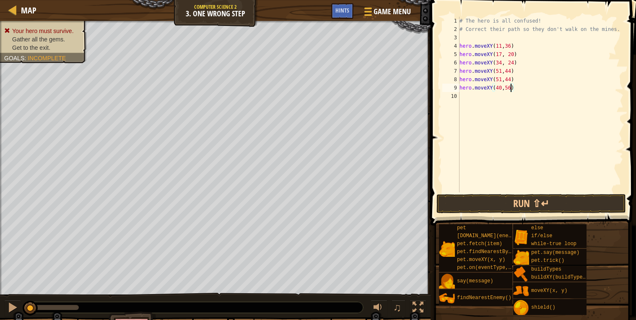
scroll to position [3, 0]
click at [491, 105] on div "# The hero is all confused! # Correct their path so they don't walk on the mine…" at bounding box center [540, 113] width 166 height 193
paste textarea "hero.moveXY(51,44)"
click at [501, 96] on div "# The hero is all confused! # Correct their path so they don't walk on the mine…" at bounding box center [540, 113] width 166 height 193
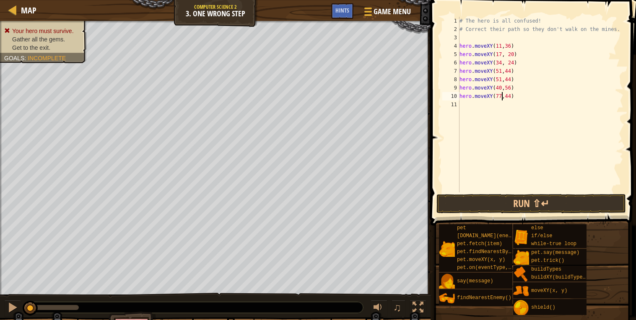
scroll to position [3, 3]
click at [509, 96] on div "# The hero is all confused! # Correct their path so they don't walk on the mine…" at bounding box center [540, 113] width 166 height 193
type textarea "hero.moveXY(77,58)"
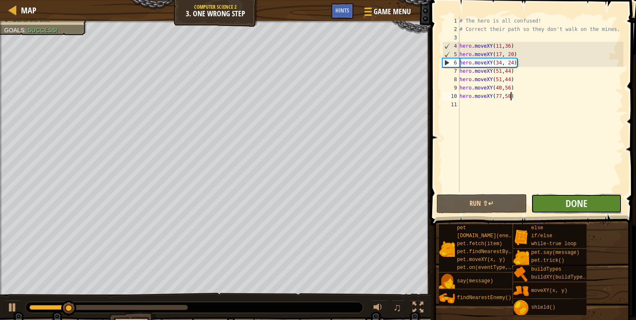
click at [591, 200] on button "Done" at bounding box center [576, 203] width 90 height 19
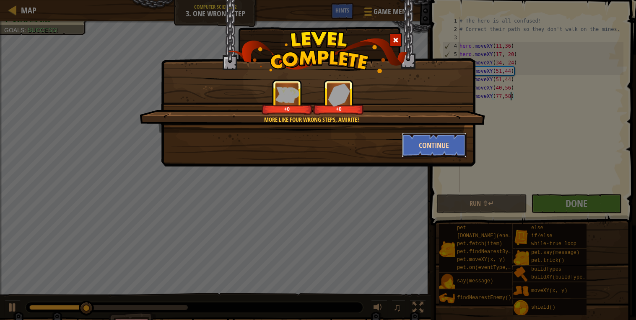
click at [436, 149] on button "Continue" at bounding box center [433, 145] width 65 height 25
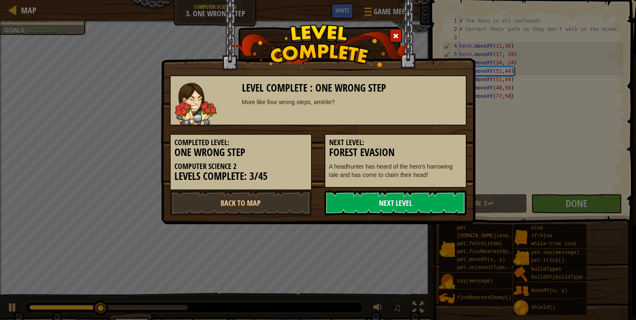
click at [386, 196] on link "Next Level" at bounding box center [395, 203] width 142 height 25
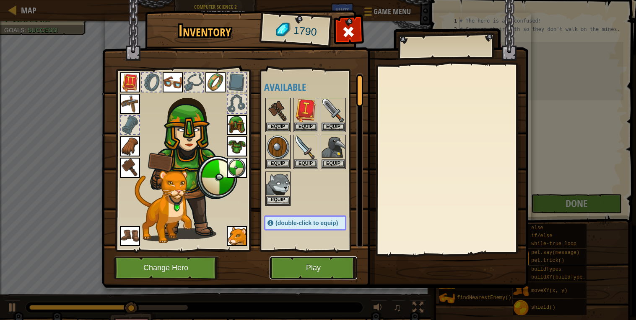
click at [328, 271] on button "Play" at bounding box center [313, 268] width 88 height 23
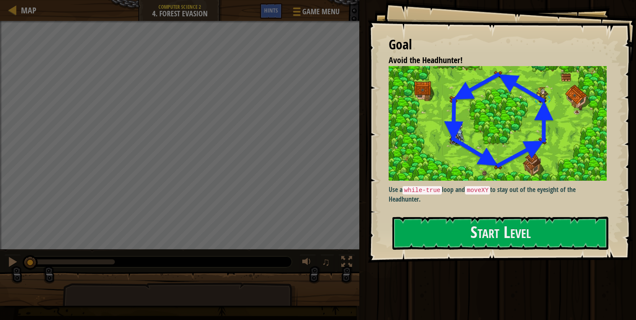
click at [364, 159] on div "Run ⇧↵ Submit Done" at bounding box center [496, 158] width 279 height 316
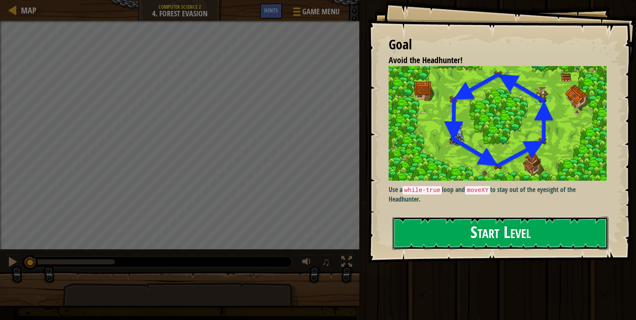
click at [439, 227] on button "Start Level" at bounding box center [500, 233] width 216 height 33
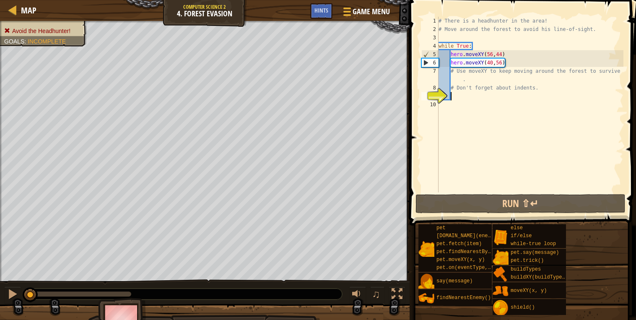
click at [455, 78] on div "# There is a headhunter in the area! # Move around the forest to avoid his line…" at bounding box center [530, 113] width 186 height 193
click at [457, 76] on div "# There is a headhunter in the area! # Move around the forest to avoid his line…" at bounding box center [530, 113] width 186 height 193
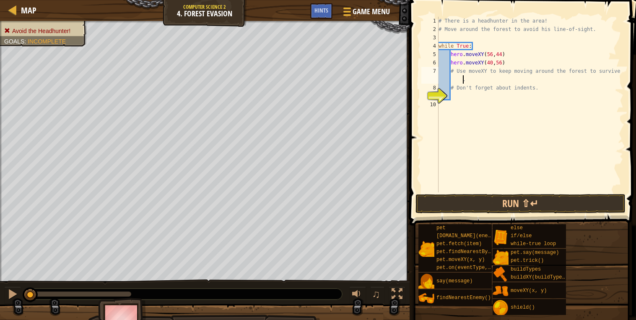
scroll to position [3, 14]
type textarea "# Use moveXY to keep moving around the forest to survive."
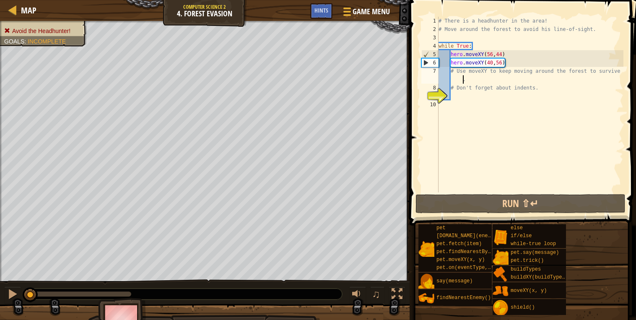
click at [461, 101] on div "# There is a headhunter in the area! # Move around the forest to avoid his line…" at bounding box center [530, 113] width 186 height 193
click at [457, 98] on div "# There is a headhunter in the area! # Move around the forest to avoid his line…" at bounding box center [530, 113] width 186 height 193
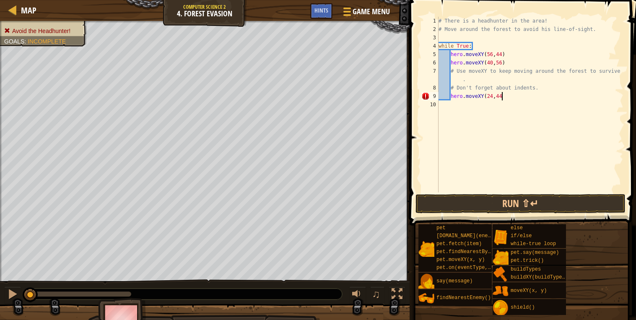
scroll to position [3, 5]
type textarea "hero.moveXY(24,44)"
click at [470, 106] on div "# There is a headhunter in the area! # Move around the forest to avoid his line…" at bounding box center [530, 113] width 186 height 193
click at [489, 106] on div "# There is a headhunter in the area! # Move around the forest to avoid his line…" at bounding box center [530, 113] width 186 height 193
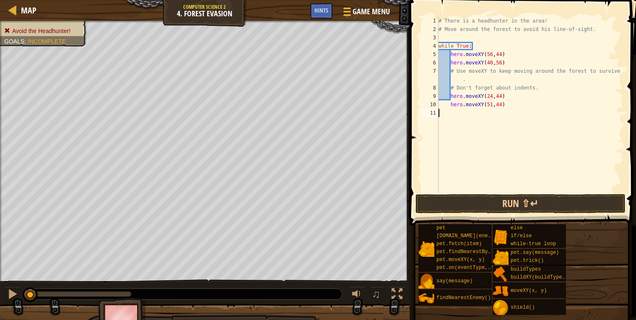
click at [489, 106] on div "# There is a headhunter in the area! # Move around the forest to avoid his line…" at bounding box center [530, 113] width 186 height 193
click at [500, 104] on div "# There is a headhunter in the area! # Move around the forest to avoid his line…" at bounding box center [530, 113] width 186 height 193
type textarea "hero.moveXY(24,24)"
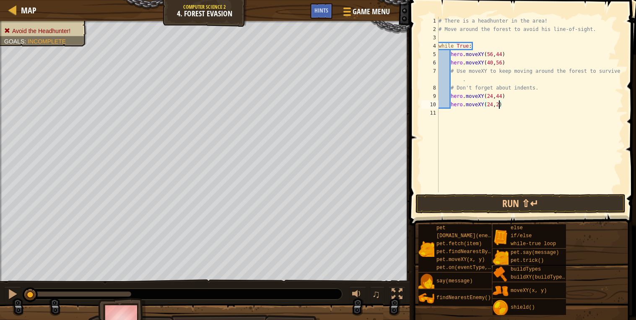
scroll to position [3, 5]
click at [454, 111] on div "# There is a headhunter in the area! # Move around the forest to avoid his line…" at bounding box center [530, 113] width 186 height 193
click at [487, 114] on div "# There is a headhunter in the area! # Move around the forest to avoid his line…" at bounding box center [530, 113] width 186 height 193
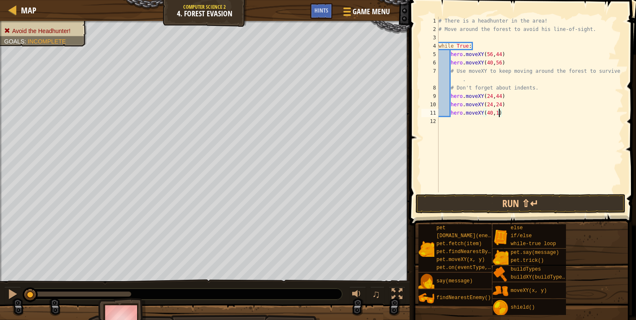
type textarea "hero.moveXY(40,12)"
click at [483, 126] on div "# There is a headhunter in the area! # Move around the forest to avoid his line…" at bounding box center [530, 113] width 186 height 193
click at [490, 120] on div "# There is a headhunter in the area! # Move around the forest to avoid his line…" at bounding box center [530, 113] width 186 height 193
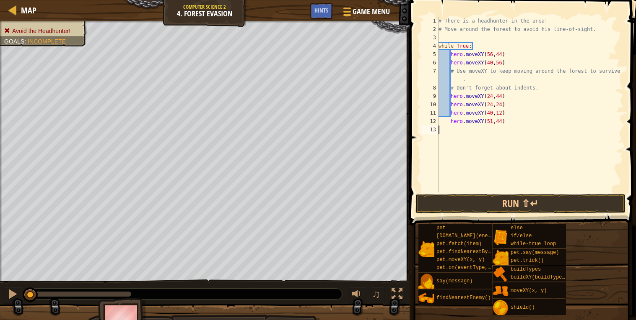
click at [490, 120] on div "# There is a headhunter in the area! # Move around the forest to avoid his line…" at bounding box center [530, 113] width 186 height 193
click at [500, 123] on div "# There is a headhunter in the area! # Move around the forest to avoid his line…" at bounding box center [530, 113] width 186 height 193
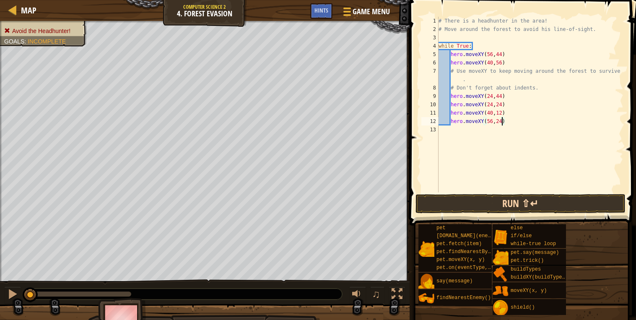
type textarea "hero.moveXY(56,24)"
click at [452, 197] on button "Run ⇧↵" at bounding box center [520, 203] width 210 height 19
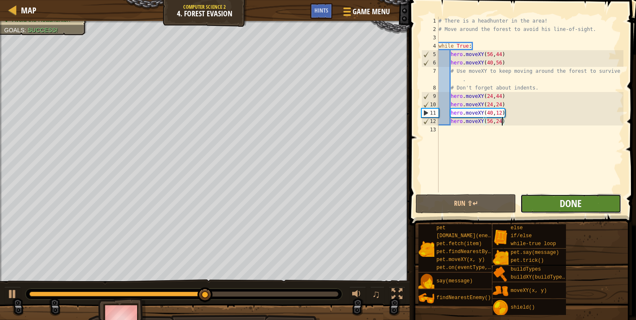
click at [563, 199] on span "Done" at bounding box center [570, 203] width 22 height 13
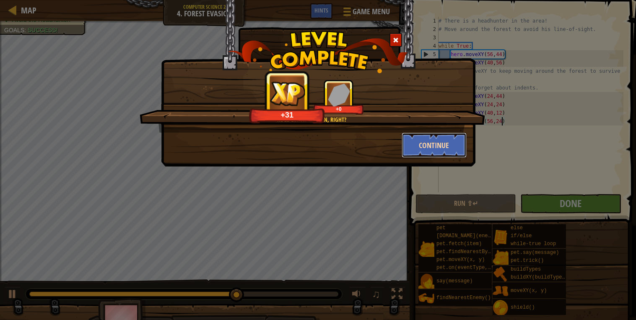
click at [437, 142] on button "Continue" at bounding box center [433, 145] width 65 height 25
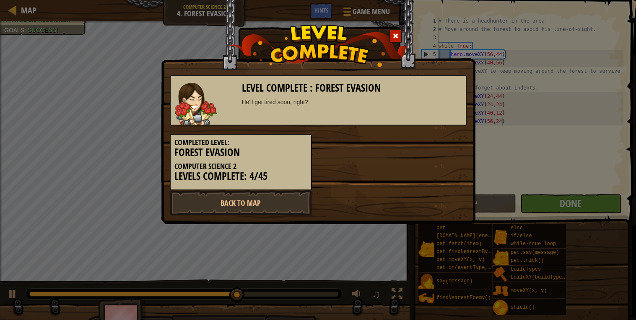
click at [437, 142] on div "Completed Level: Forest Evasion Computer Science 2 Levels Complete: 4/45" at bounding box center [317, 158] width 309 height 65
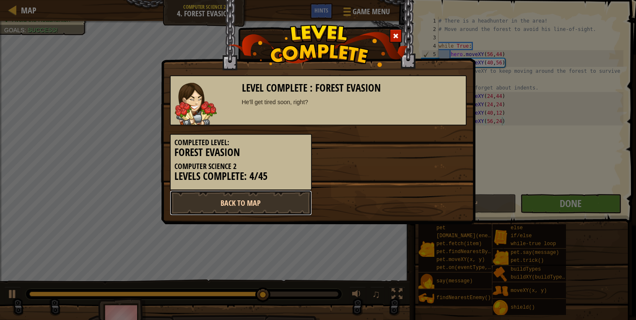
click at [263, 207] on link "Back to Map" at bounding box center [241, 203] width 142 height 25
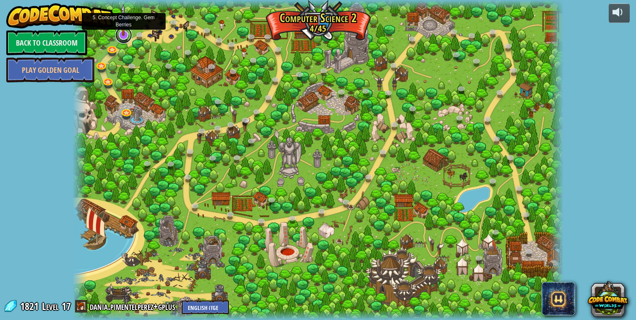
click at [124, 36] on link at bounding box center [123, 35] width 17 height 17
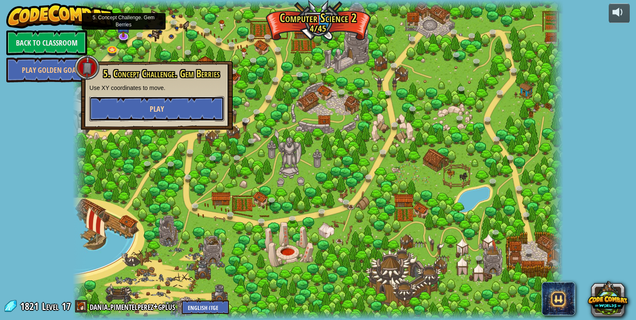
click at [152, 102] on button "Play" at bounding box center [156, 108] width 135 height 25
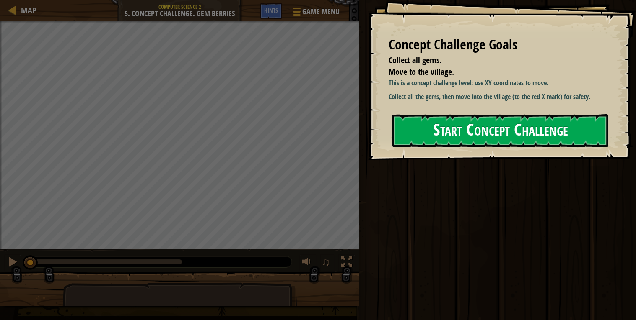
click at [420, 149] on div "Concept Challenge Goals Collect all gems. Move to the village. This is a concep…" at bounding box center [501, 80] width 268 height 160
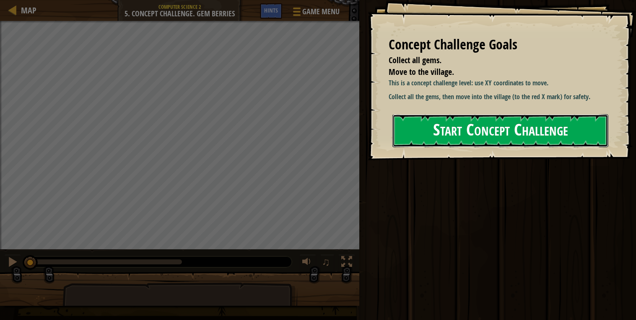
click at [433, 127] on button "Start Concept Challenge" at bounding box center [500, 130] width 216 height 33
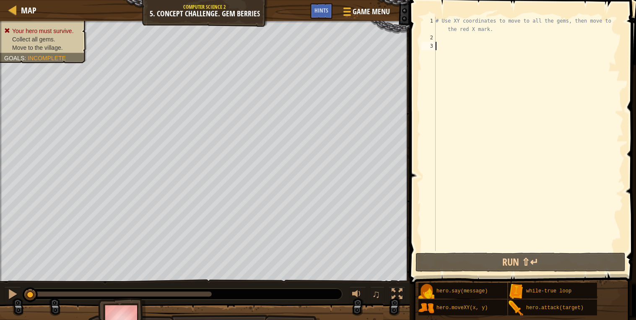
click at [450, 40] on div "# Use XY coordinates to move to all the gems, then move to the red X mark." at bounding box center [528, 147] width 189 height 260
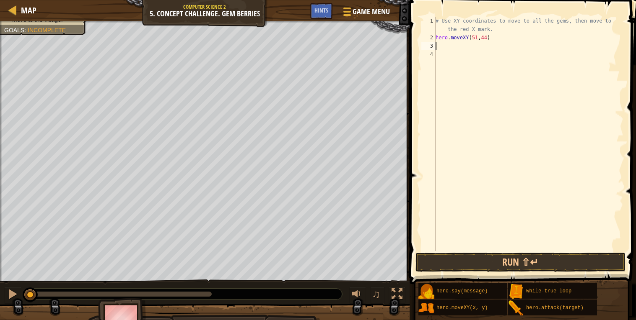
click at [471, 38] on div "# Use XY coordinates to move to all the gems, then move to the red X mark. hero…" at bounding box center [528, 147] width 189 height 260
type textarea "hero.moveXY(8,49)"
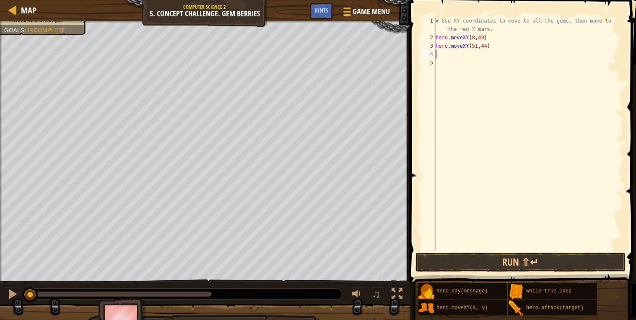
click at [476, 46] on div "# Use XY coordinates to move to all the gems, then move to the red X mark. hero…" at bounding box center [528, 147] width 189 height 260
click at [482, 44] on div "# Use XY coordinates to move to all the gems, then move to the red X mark. hero…" at bounding box center [528, 147] width 189 height 260
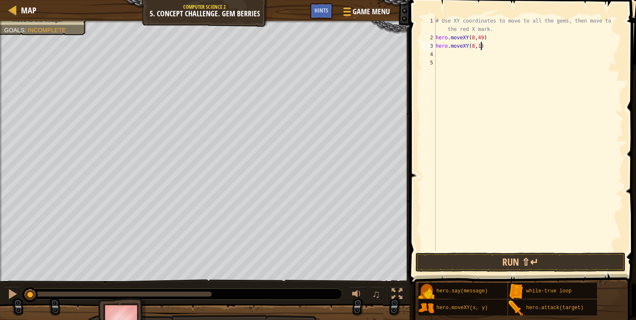
type textarea "hero.moveXY(8,12)"
click at [445, 54] on div "# Use XY coordinates to move to all the gems, then move to the red X mark. hero…" at bounding box center [528, 147] width 189 height 260
click at [474, 55] on div "# Use XY coordinates to move to all the gems, then move to the red X mark. hero…" at bounding box center [528, 147] width 189 height 260
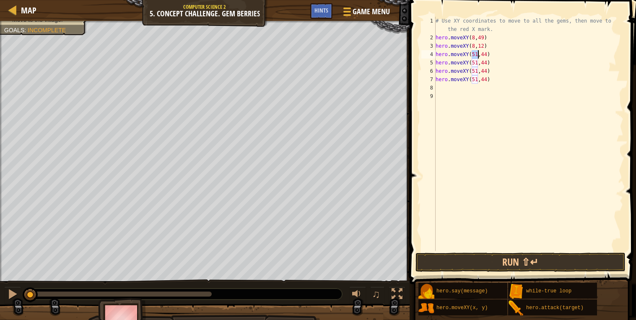
scroll to position [3, 3]
click at [481, 55] on div "# Use XY coordinates to move to all the gems, then move to the red X mark. hero…" at bounding box center [528, 147] width 189 height 260
click at [481, 55] on div "# Use XY coordinates to move to all the gems, then move to the red X mark. hero…" at bounding box center [528, 134] width 189 height 235
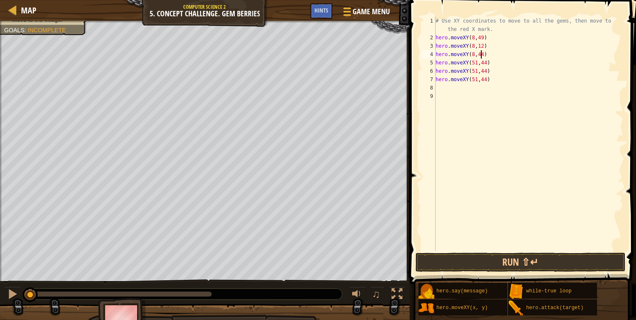
click at [481, 55] on div "# Use XY coordinates to move to all the gems, then move to the red X mark. hero…" at bounding box center [528, 147] width 189 height 260
click at [475, 61] on div "# Use XY coordinates to move to all the gems, then move to the red X mark. hero…" at bounding box center [528, 147] width 189 height 260
click at [485, 62] on div "# Use XY coordinates to move to all the gems, then move to the red X mark. hero…" at bounding box center [528, 147] width 189 height 260
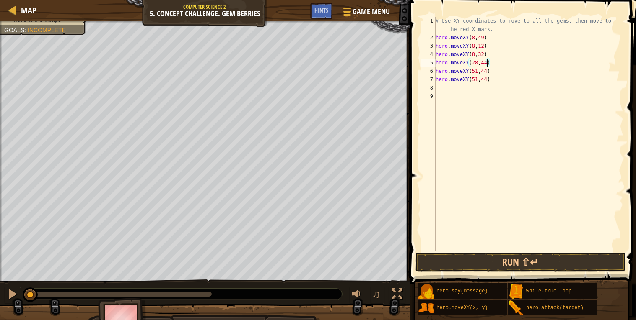
click at [485, 62] on div "# Use XY coordinates to move to all the gems, then move to the red X mark. hero…" at bounding box center [528, 147] width 189 height 260
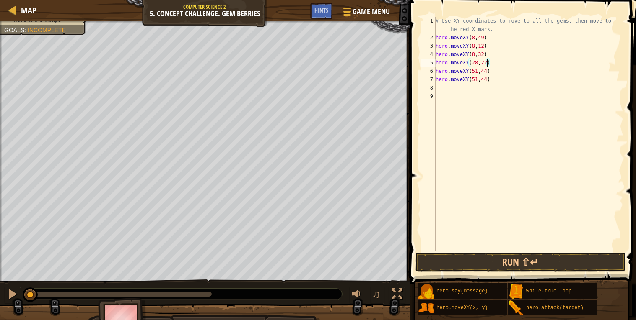
click at [474, 70] on div "# Use XY coordinates to move to all the gems, then move to the red X mark. hero…" at bounding box center [528, 147] width 189 height 260
click at [486, 71] on div "# Use XY coordinates to move to all the gems, then move to the red X mark. hero…" at bounding box center [528, 147] width 189 height 260
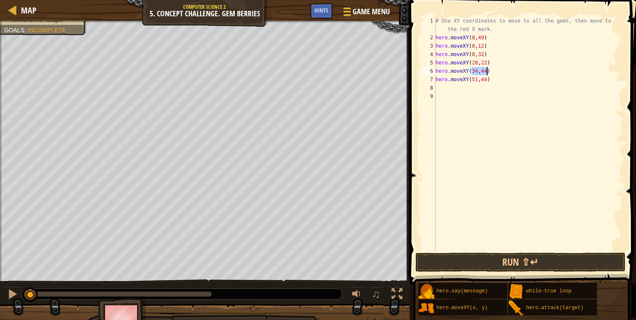
click at [467, 53] on div "# Use XY coordinates to move to all the gems, then move to the red X mark. hero…" at bounding box center [528, 147] width 189 height 260
click at [483, 71] on div "# Use XY coordinates to move to all the gems, then move to the red X mark. hero…" at bounding box center [528, 147] width 189 height 260
click at [476, 81] on div "# Use XY coordinates to move to all the gems, then move to the red X mark. hero…" at bounding box center [528, 147] width 189 height 260
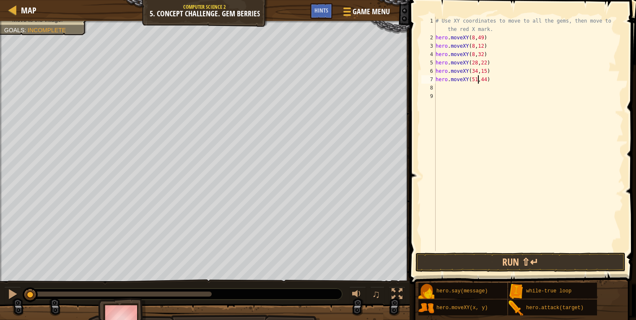
click at [476, 81] on div "# Use XY coordinates to move to all the gems, then move to the red X mark. hero…" at bounding box center [528, 147] width 189 height 260
click at [476, 81] on div "# Use XY coordinates to move to all the gems, then move to the red X mark. hero…" at bounding box center [528, 134] width 189 height 235
click at [476, 81] on div "# Use XY coordinates to move to all the gems, then move to the red X mark. hero…" at bounding box center [528, 147] width 189 height 260
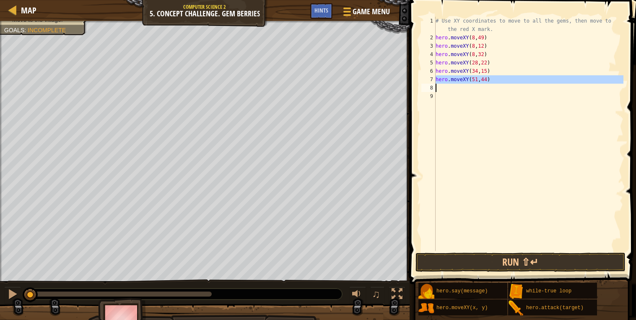
click at [476, 81] on div "# Use XY coordinates to move to all the gems, then move to the red X mark. hero…" at bounding box center [528, 134] width 189 height 235
click at [476, 81] on div "# Use XY coordinates to move to all the gems, then move to the red X mark. hero…" at bounding box center [528, 147] width 189 height 260
click at [486, 80] on div "# Use XY coordinates to move to all the gems, then move to the red X mark. hero…" at bounding box center [528, 147] width 189 height 260
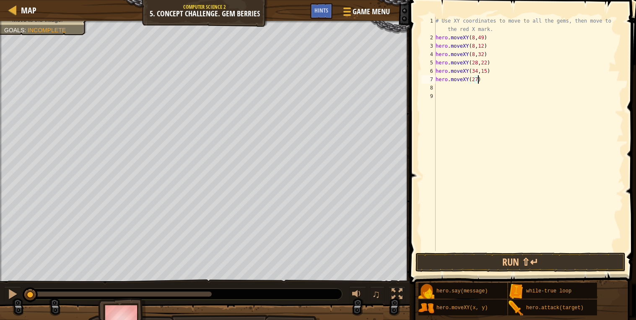
scroll to position [3, 3]
type textarea "hero.moveXY(27,34)"
click at [456, 87] on div "# Use XY coordinates to move to all the gems, then move to the red X mark. hero…" at bounding box center [528, 147] width 189 height 260
paste textarea "hero.moveXY(51,44)"
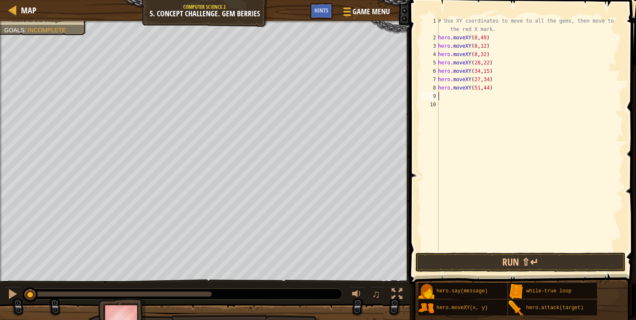
click at [478, 86] on div "# Use XY coordinates to move to all the gems, then move to the red X mark. hero…" at bounding box center [529, 147] width 187 height 260
click at [488, 88] on div "# Use XY coordinates to move to all the gems, then move to the red X mark. hero…" at bounding box center [529, 147] width 187 height 260
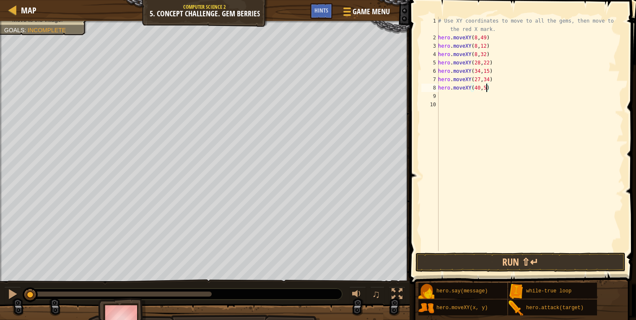
type textarea "hero.moveXY(40,56)"
click at [445, 96] on div "# Use XY coordinates to move to all the gems, then move to the red X mark. hero…" at bounding box center [529, 147] width 187 height 260
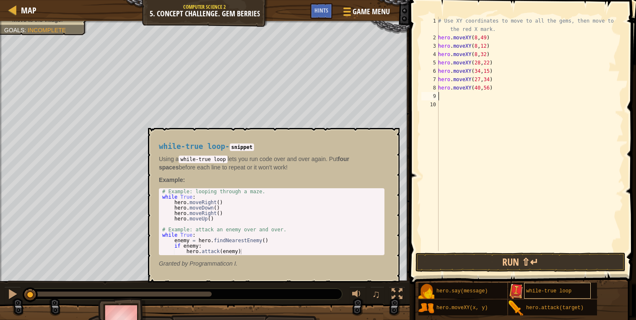
click at [560, 290] on span "while-true loop" at bounding box center [548, 292] width 45 height 6
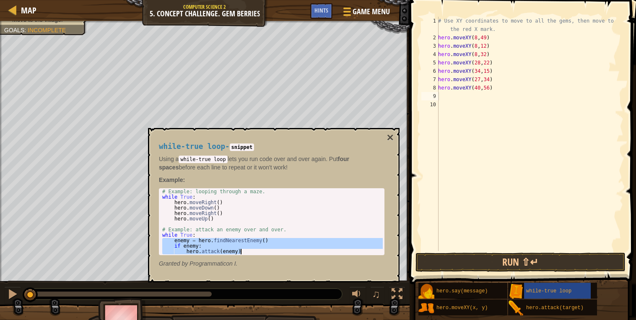
drag, startPoint x: 160, startPoint y: 239, endPoint x: 241, endPoint y: 253, distance: 81.5
click at [241, 253] on div "# Example: looping through a maze. while True : hero . moveRight ( ) hero . mov…" at bounding box center [271, 227] width 223 height 76
click at [241, 253] on div "# Example: looping through a maze. while True : hero . moveRight ( ) hero . mov…" at bounding box center [271, 221] width 222 height 65
drag, startPoint x: 160, startPoint y: 235, endPoint x: 274, endPoint y: 261, distance: 116.9
click at [274, 261] on div "while-true loop - snippet Using a while-true loop lets you run code over and ov…" at bounding box center [271, 205] width 237 height 141
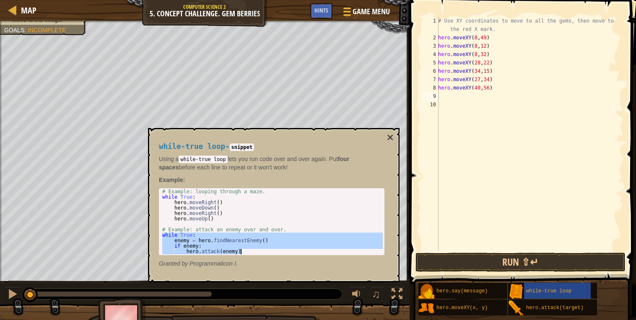
type textarea "if enemy: hero.attack(enemy)"
click at [445, 96] on div "# Use XY coordinates to move to all the gems, then move to the red X mark. hero…" at bounding box center [529, 147] width 187 height 260
click at [390, 136] on button "×" at bounding box center [390, 138] width 7 height 12
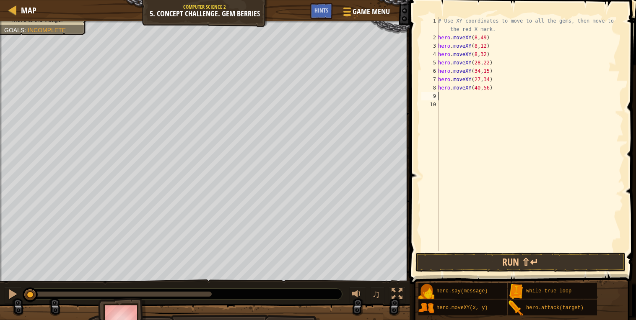
click at [447, 94] on div "# Use XY coordinates to move to all the gems, then move to the red X mark. hero…" at bounding box center [529, 147] width 187 height 260
paste textarea "hero.attack(enemy)"
type textarea "hero.attack(enemy)"
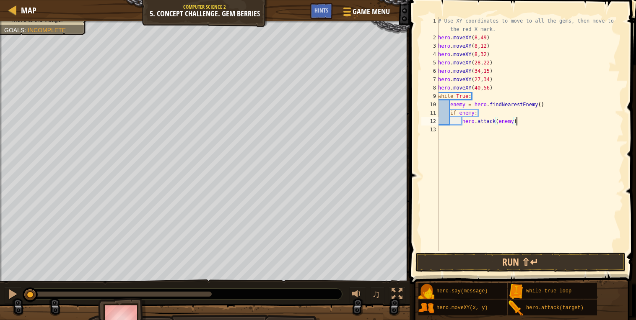
click at [487, 122] on div "# Use XY coordinates to move to all the gems, then move to the red X mark. hero…" at bounding box center [529, 147] width 187 height 260
click at [493, 134] on div "# Use XY coordinates to move to all the gems, then move to the red X mark. hero…" at bounding box center [529, 147] width 187 height 260
click at [481, 268] on button "Run ⇧↵" at bounding box center [520, 262] width 210 height 19
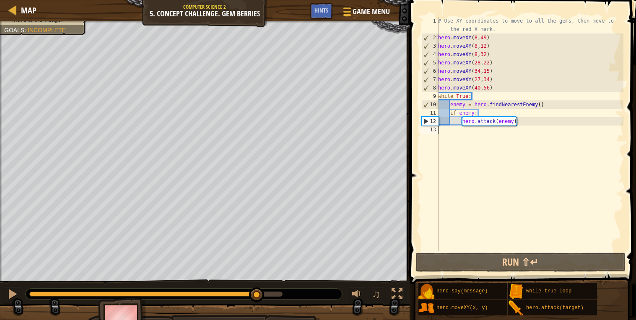
click at [479, 97] on div "# Use XY coordinates to move to all the gems, then move to the red X mark. hero…" at bounding box center [529, 147] width 187 height 260
type textarea "while True:"
type textarea "hero.moveXY(40,56)"
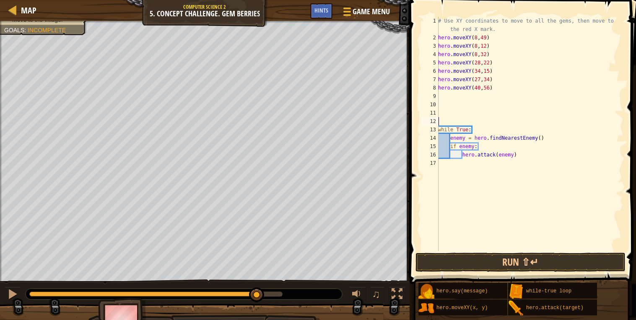
click at [469, 94] on div "# Use XY coordinates to move to all the gems, then move to the red X mark. hero…" at bounding box center [529, 147] width 187 height 260
click at [458, 97] on div "# Use XY coordinates to move to all the gems, then move to the red X mark. hero…" at bounding box center [529, 147] width 187 height 260
click at [464, 85] on div "# Use XY coordinates to move to all the gems, then move to the red X mark. hero…" at bounding box center [529, 147] width 187 height 260
click at [464, 85] on div "# Use XY coordinates to move to all the gems, then move to the red X mark. hero…" at bounding box center [529, 134] width 187 height 235
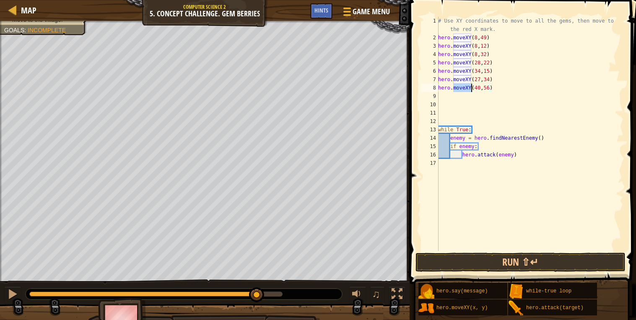
click at [464, 85] on div "# Use XY coordinates to move to all the gems, then move to the red X mark. hero…" at bounding box center [529, 147] width 187 height 260
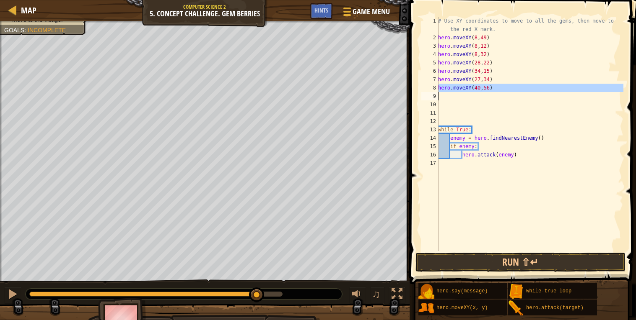
paste textarea "hero.attack(enemy)"
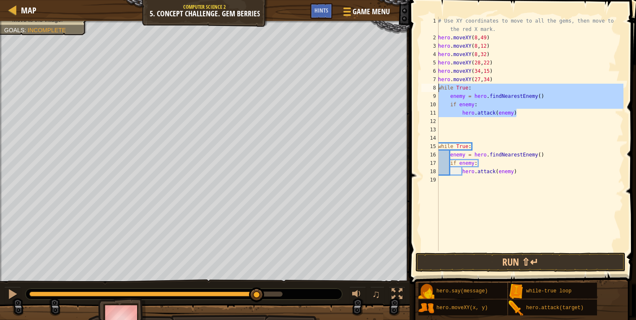
drag, startPoint x: 521, startPoint y: 111, endPoint x: 437, endPoint y: 88, distance: 86.8
click at [437, 88] on div "hero.attack(enemy) 1 2 3 4 5 6 7 8 9 10 11 12 13 14 15 16 17 18 19 # Use XY coo…" at bounding box center [521, 134] width 204 height 235
type textarea "while True: enemy = hero.findNearestEnemy()"
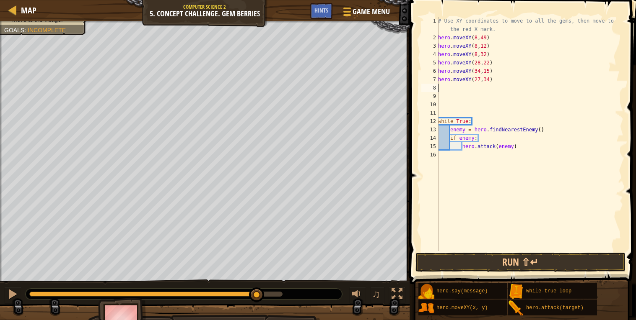
click at [472, 79] on div "# Use XY coordinates to move to all the gems, then move to the red X mark. hero…" at bounding box center [529, 147] width 187 height 260
type textarea "hero.moveXY(27,34)"
click at [470, 88] on div "# Use XY coordinates to move to all the gems, then move to the red X mark. hero…" at bounding box center [529, 134] width 187 height 235
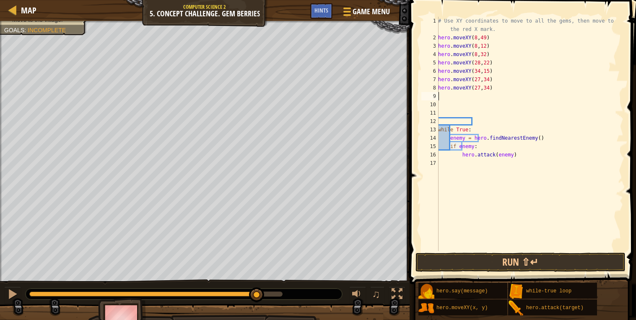
click at [475, 87] on div "# Use XY coordinates to move to all the gems, then move to the red X mark. hero…" at bounding box center [529, 147] width 187 height 260
type textarea "hero.moveXY(40,56)"
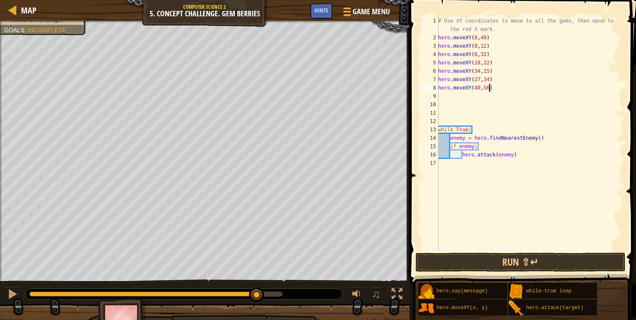
click at [481, 104] on div "# Use XY coordinates to move to all the gems, then move to the red X mark. hero…" at bounding box center [529, 147] width 187 height 260
click at [452, 98] on div "# Use XY coordinates to move to all the gems, then move to the red X mark. hero…" at bounding box center [529, 147] width 187 height 260
paste textarea "hero.moveXY(27,34)"
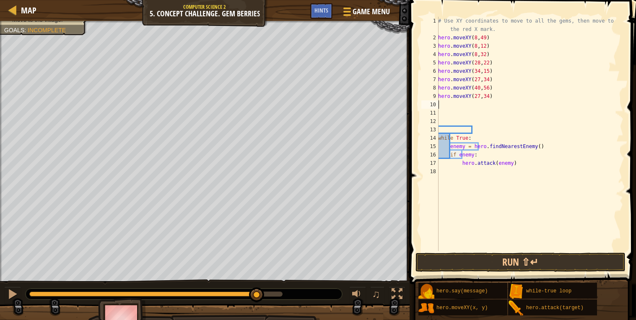
click at [477, 95] on div "# Use XY coordinates to move to all the gems, then move to the red X mark. hero…" at bounding box center [529, 147] width 187 height 260
type textarea "hero.moveXY(50,34)"
click at [471, 106] on div "# Use XY coordinates to move to all the gems, then move to the red X mark. hero…" at bounding box center [529, 147] width 187 height 260
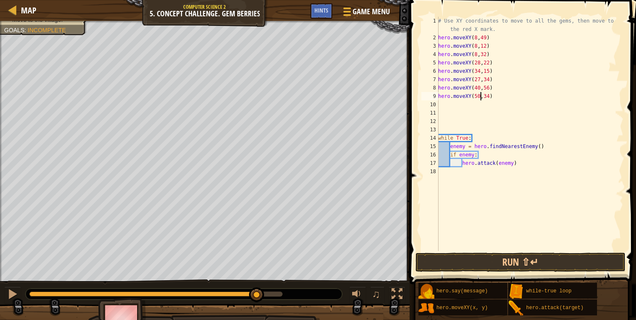
scroll to position [3, 0]
paste textarea "hero.moveXY(27,34)"
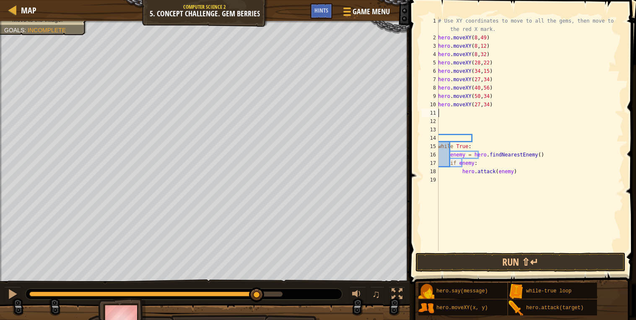
click at [478, 103] on div "# Use XY coordinates to move to all the gems, then move to the red X mark. hero…" at bounding box center [529, 147] width 187 height 260
type textarea "hero.moveXY(74,34)"
click at [475, 256] on button "Run ⇧↵" at bounding box center [520, 262] width 210 height 19
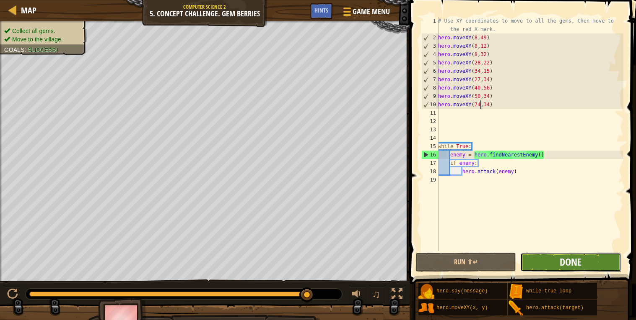
click at [574, 263] on span "Done" at bounding box center [570, 262] width 22 height 13
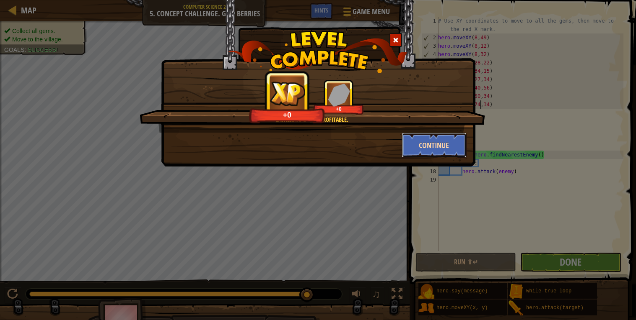
click at [430, 144] on button "Continue" at bounding box center [433, 145] width 65 height 25
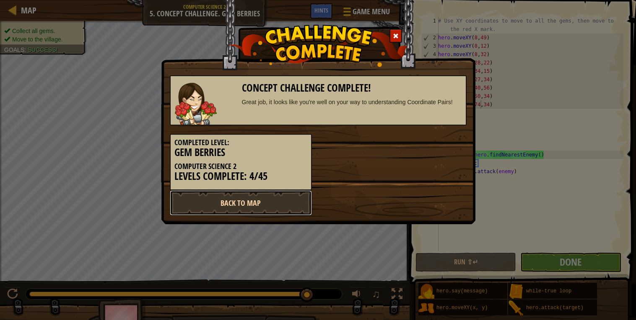
click at [248, 195] on link "Back to Map" at bounding box center [241, 203] width 142 height 25
